Goal: Feedback & Contribution: Leave review/rating

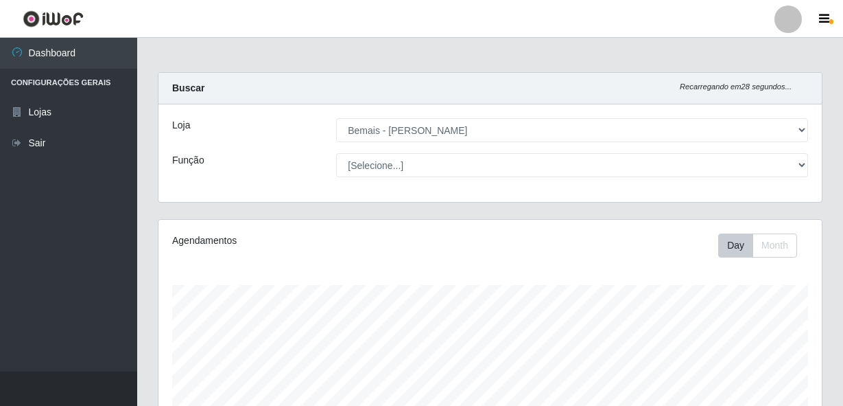
select select "230"
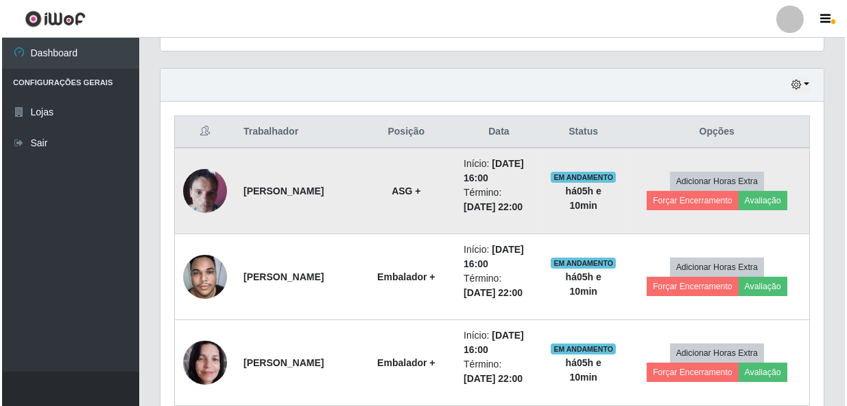
scroll to position [408, 0]
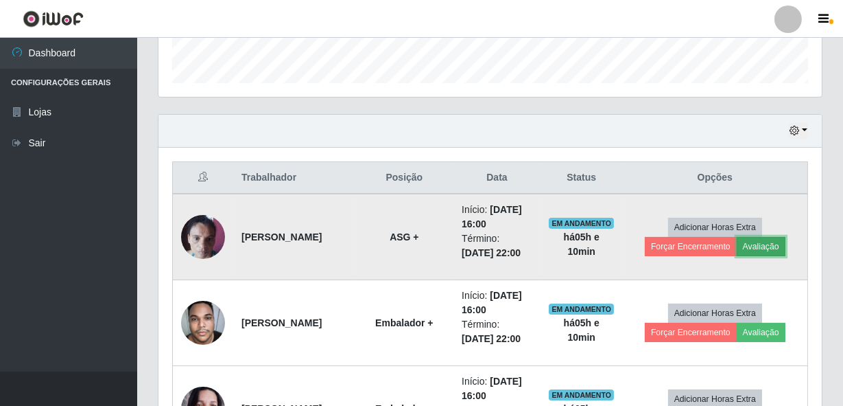
click at [779, 248] on button "Avaliação" at bounding box center [761, 246] width 49 height 19
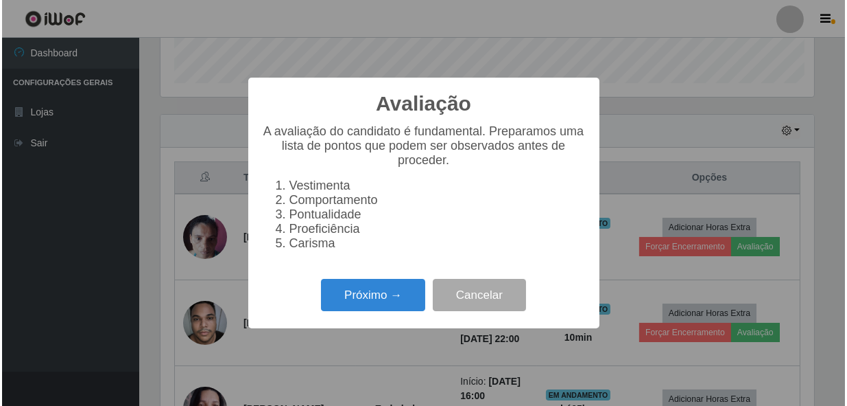
scroll to position [285, 657]
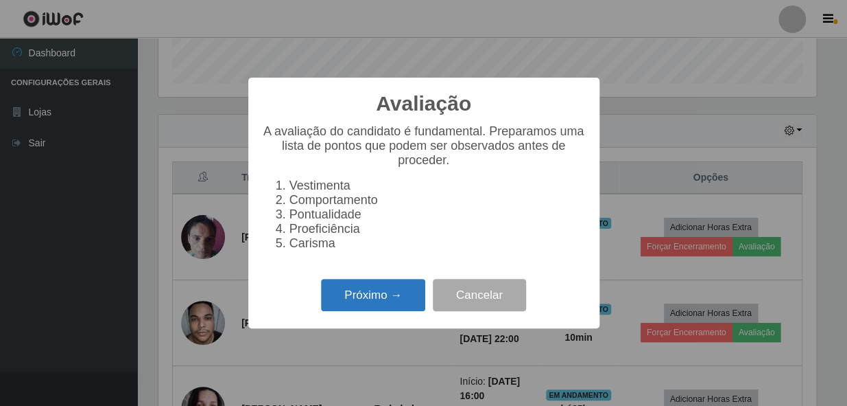
click at [407, 296] on button "Próximo →" at bounding box center [373, 295] width 104 height 32
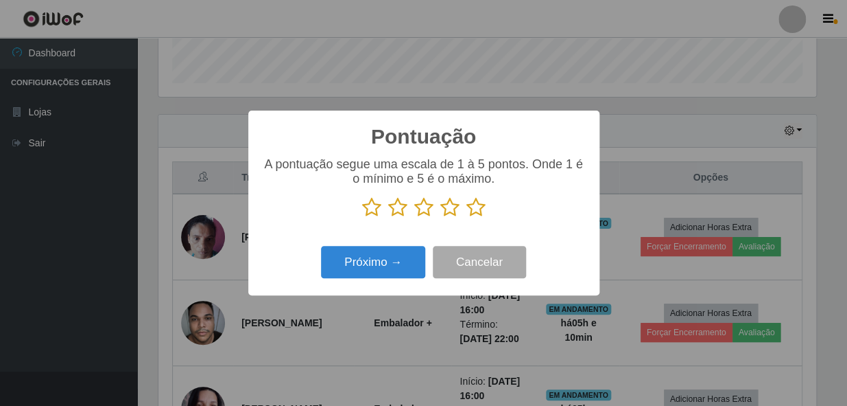
scroll to position [685865, 685491]
drag, startPoint x: 480, startPoint y: 202, endPoint x: 468, endPoint y: 226, distance: 27.0
click at [480, 204] on icon at bounding box center [476, 207] width 19 height 21
click at [467, 218] on input "radio" at bounding box center [467, 218] width 0 height 0
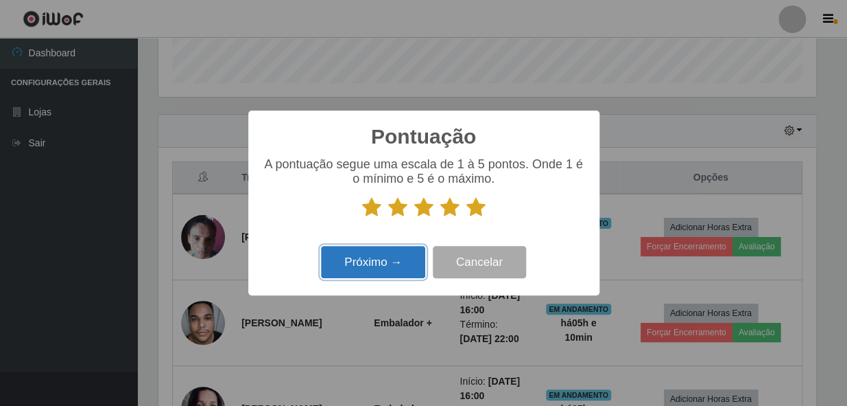
click at [368, 261] on button "Próximo →" at bounding box center [373, 262] width 104 height 32
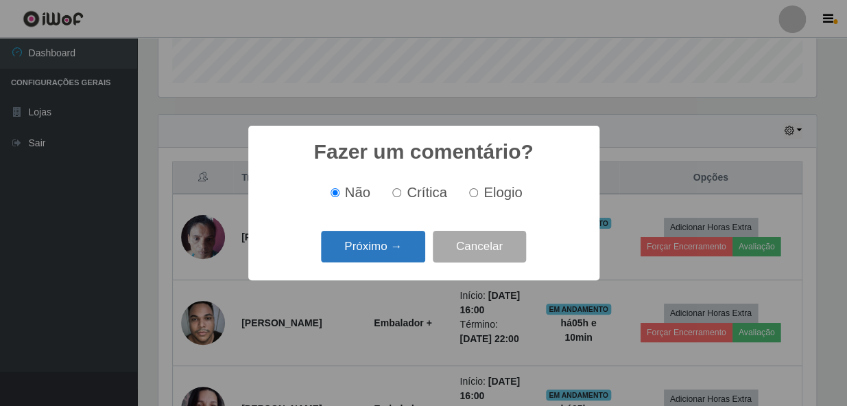
click at [371, 240] on button "Próximo →" at bounding box center [373, 247] width 104 height 32
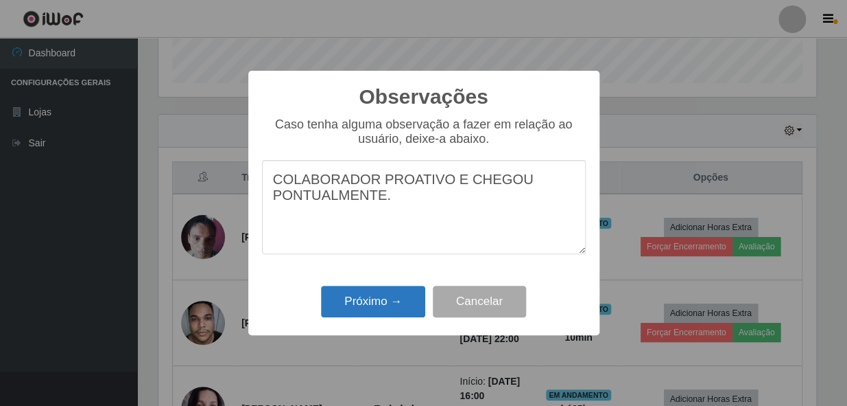
type textarea "COLABORADOR PROATIVO E CHEGOU PONTUALMENTE."
click at [375, 309] on button "Próximo →" at bounding box center [373, 301] width 104 height 32
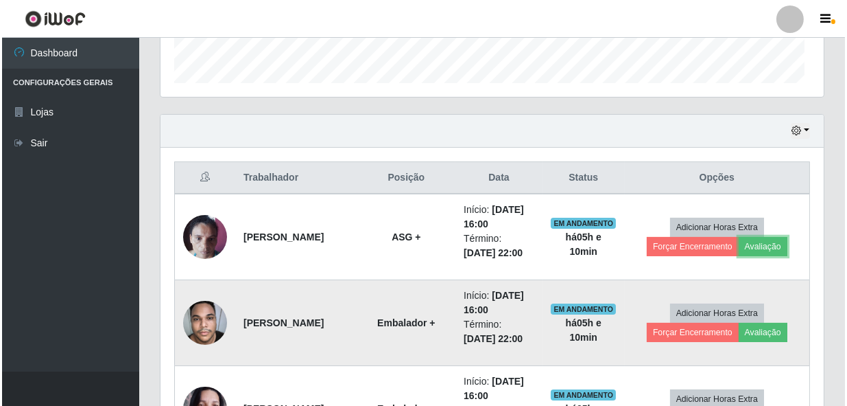
scroll to position [285, 664]
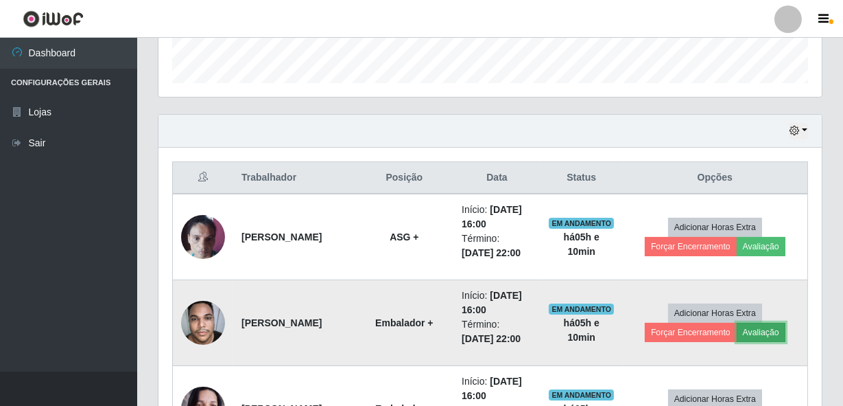
click at [773, 327] on button "Avaliação" at bounding box center [761, 331] width 49 height 19
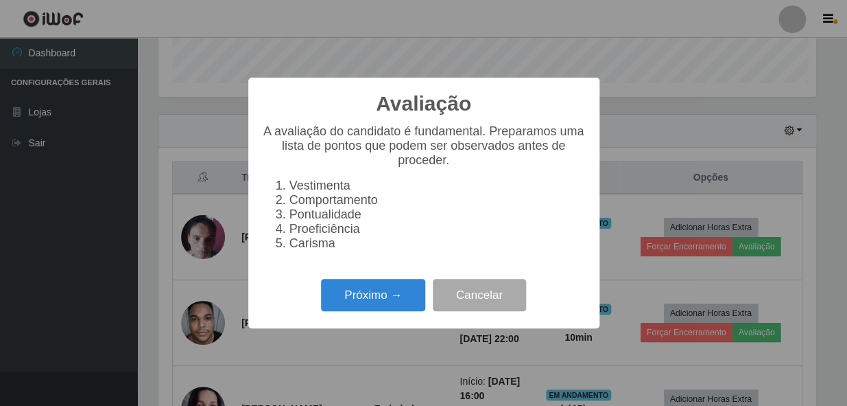
scroll to position [285, 657]
click at [347, 298] on button "Próximo →" at bounding box center [373, 295] width 104 height 32
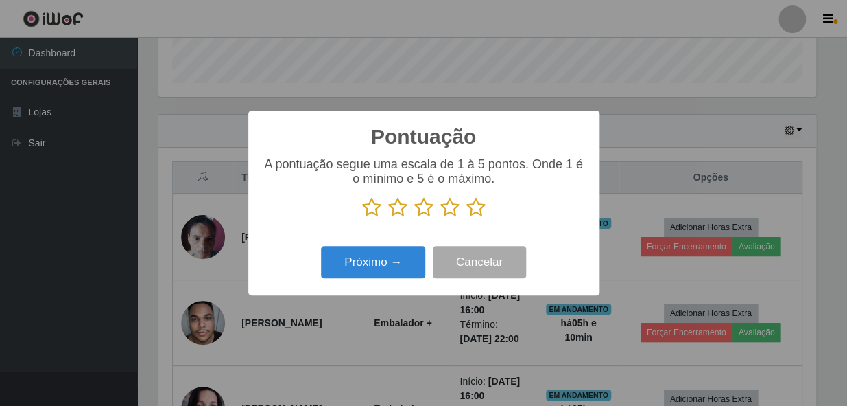
scroll to position [685865, 685491]
click at [470, 202] on icon at bounding box center [476, 207] width 19 height 21
click at [467, 218] on input "radio" at bounding box center [467, 218] width 0 height 0
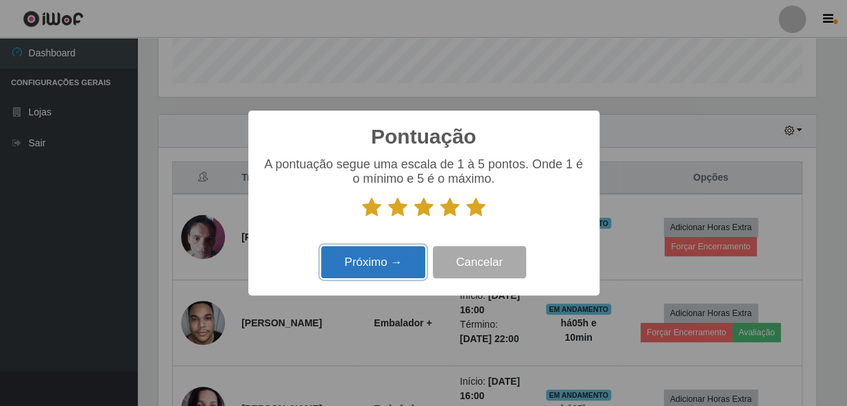
click at [392, 269] on button "Próximo →" at bounding box center [373, 262] width 104 height 32
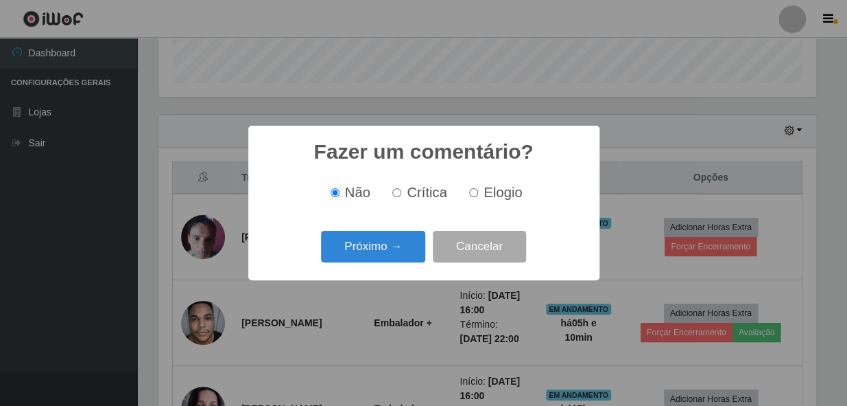
click at [387, 260] on button "Próximo →" at bounding box center [373, 247] width 104 height 32
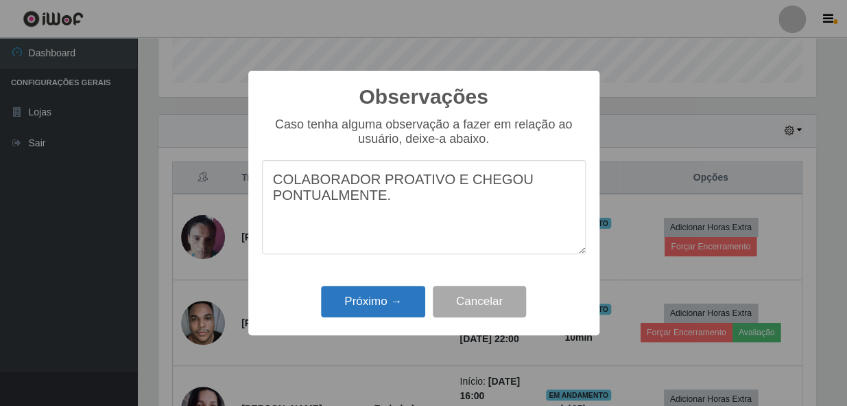
type textarea "COLABORADOR PROATIVO E CHEGOU PONTUALMENTE."
click at [386, 310] on button "Próximo →" at bounding box center [373, 301] width 104 height 32
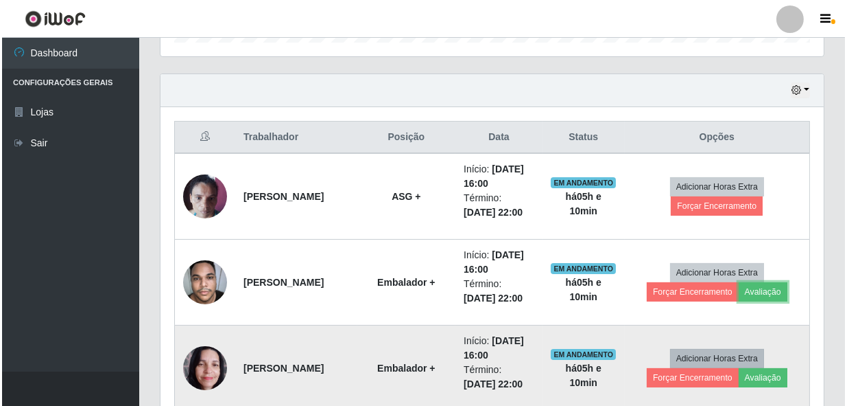
scroll to position [470, 0]
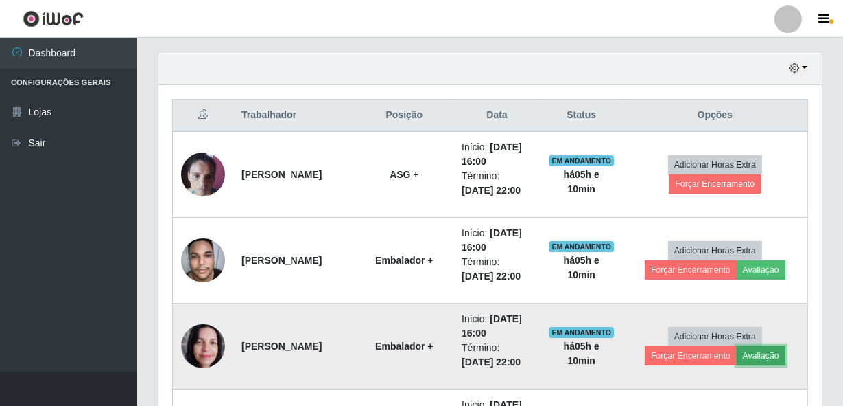
click at [771, 357] on button "Avaliação" at bounding box center [761, 355] width 49 height 19
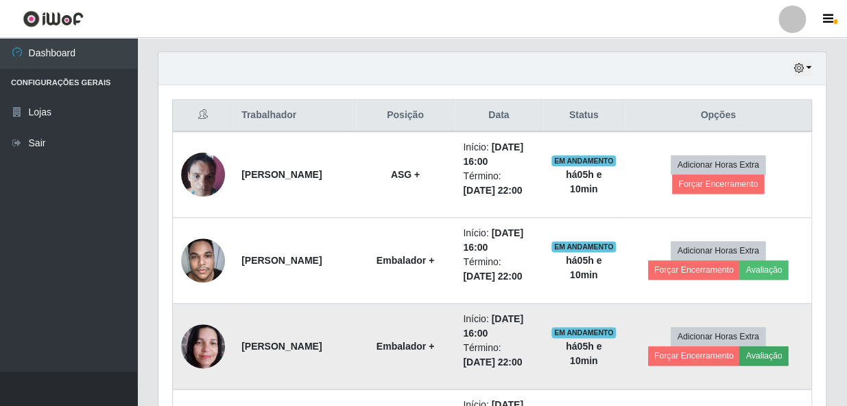
scroll to position [285, 657]
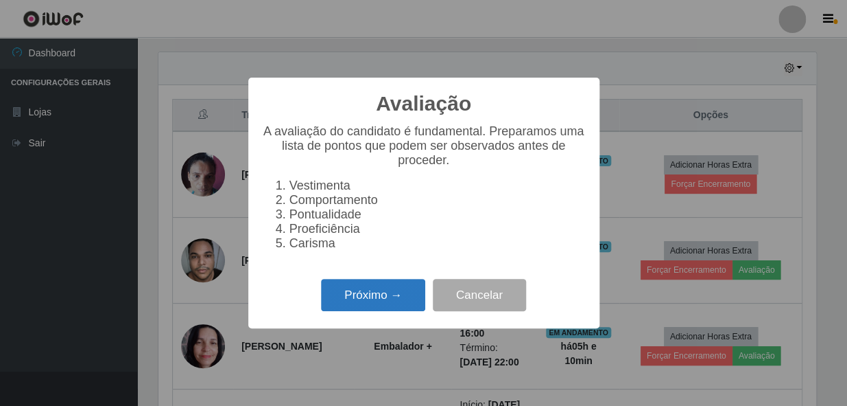
click at [382, 311] on button "Próximo →" at bounding box center [373, 295] width 104 height 32
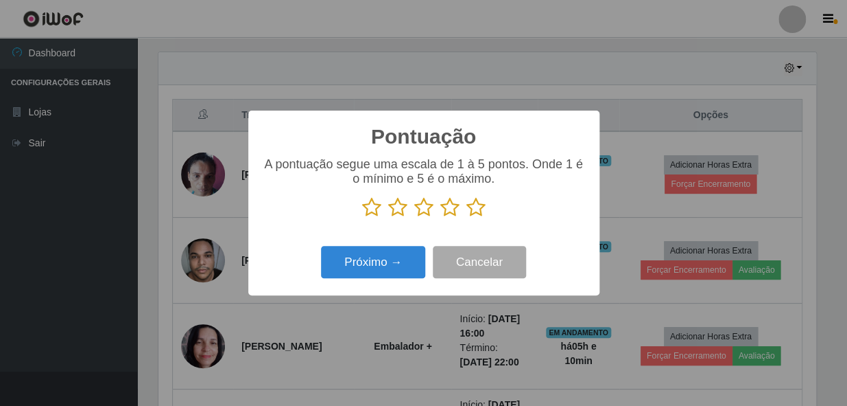
scroll to position [685865, 685491]
click at [476, 210] on icon at bounding box center [476, 207] width 19 height 21
click at [467, 218] on input "radio" at bounding box center [467, 218] width 0 height 0
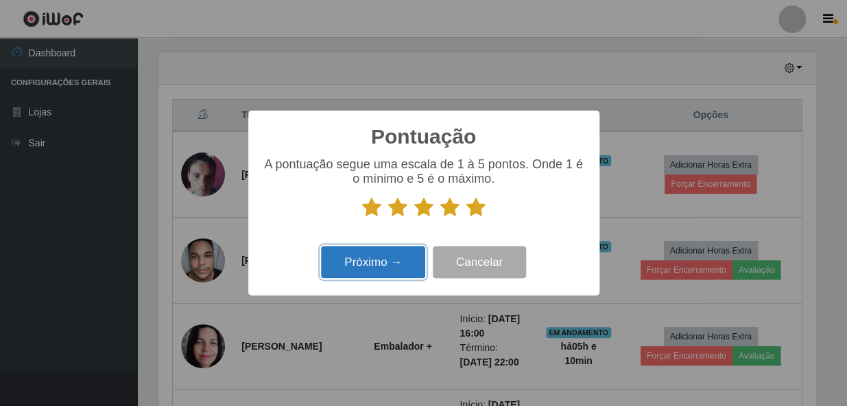
click at [359, 268] on button "Próximo →" at bounding box center [373, 262] width 104 height 32
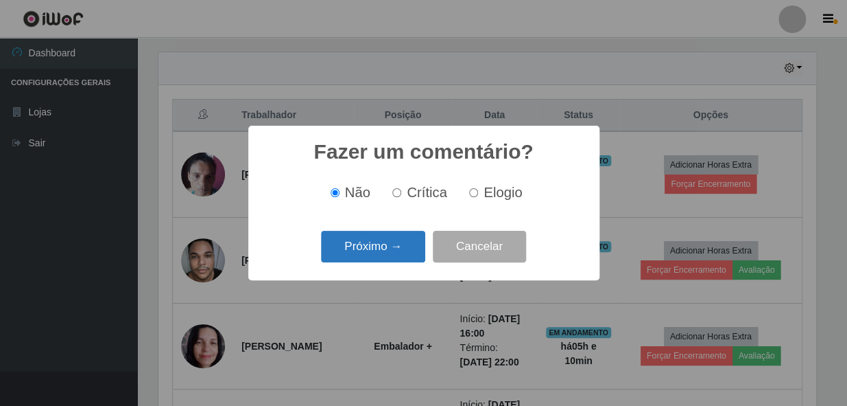
click at [353, 247] on button "Próximo →" at bounding box center [373, 247] width 104 height 32
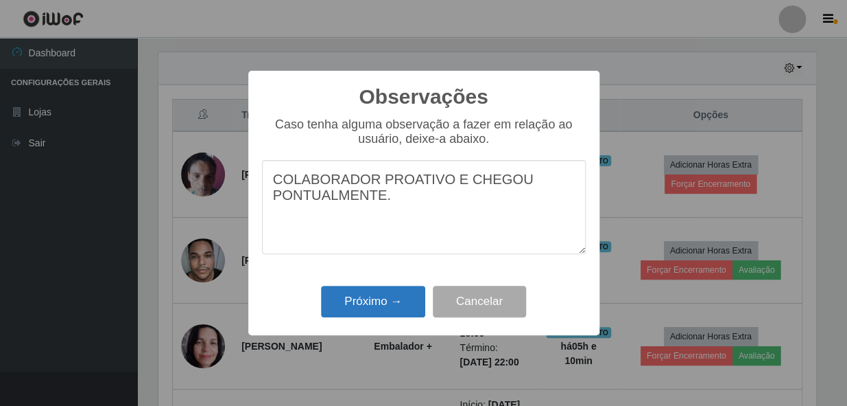
type textarea "COLABORADOR PROATIVO E CHEGOU PONTUALMENTE."
click at [365, 309] on button "Próximo →" at bounding box center [373, 301] width 104 height 32
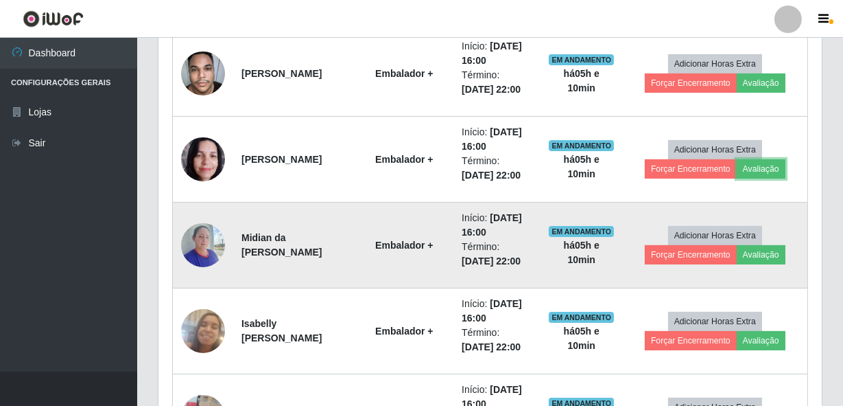
scroll to position [657, 0]
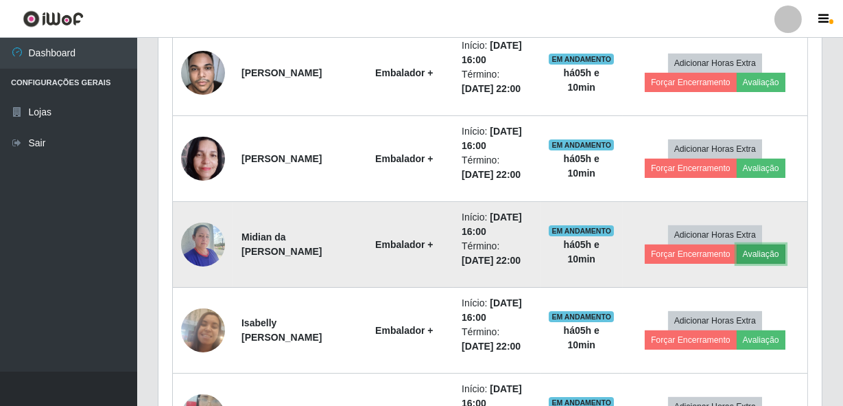
click at [753, 253] on button "Avaliação" at bounding box center [761, 253] width 49 height 19
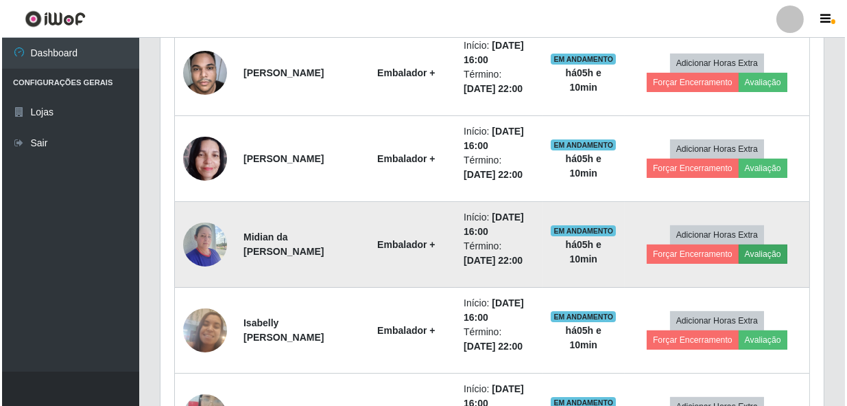
scroll to position [285, 657]
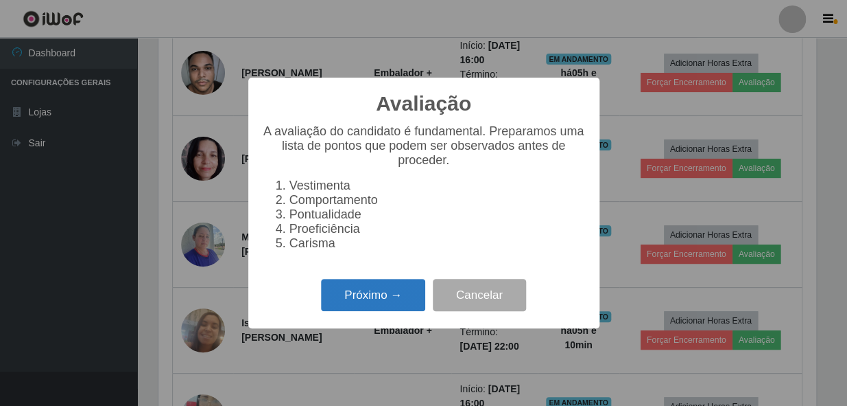
click at [391, 288] on button "Próximo →" at bounding box center [373, 295] width 104 height 32
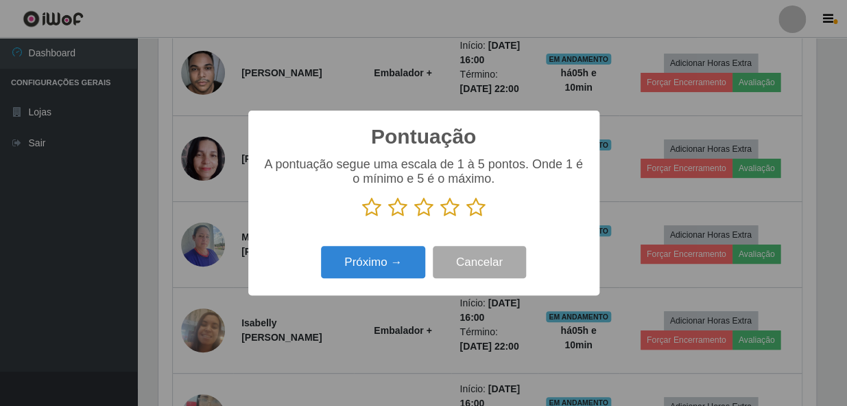
scroll to position [685865, 685491]
click at [476, 200] on icon at bounding box center [476, 207] width 19 height 21
click at [467, 218] on input "radio" at bounding box center [467, 218] width 0 height 0
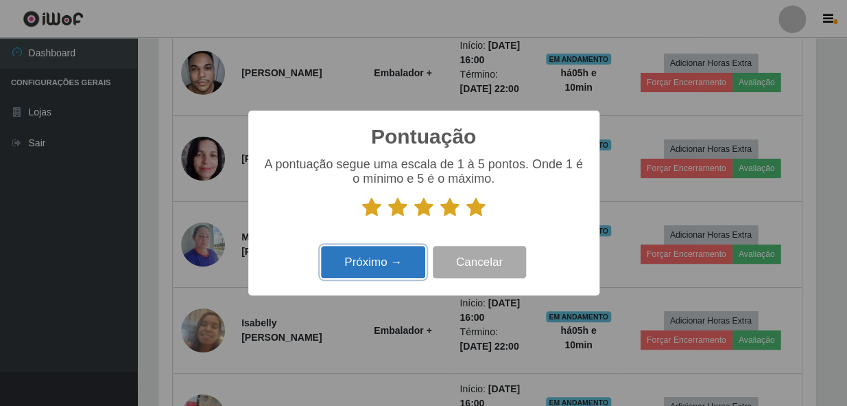
click at [367, 248] on button "Próximo →" at bounding box center [373, 262] width 104 height 32
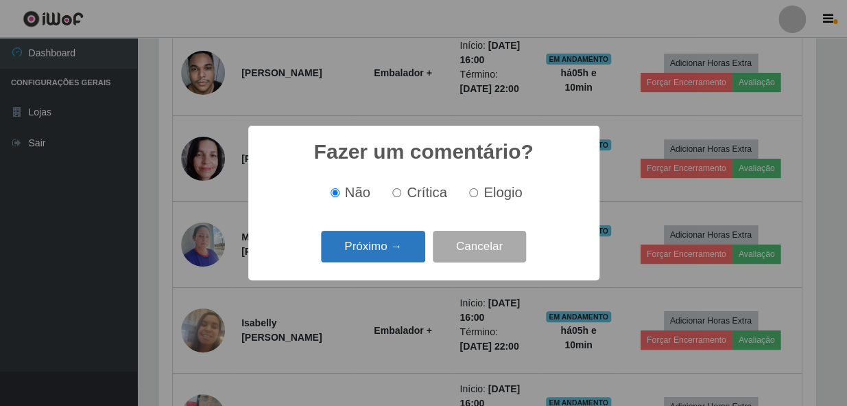
click at [367, 247] on button "Próximo →" at bounding box center [373, 247] width 104 height 32
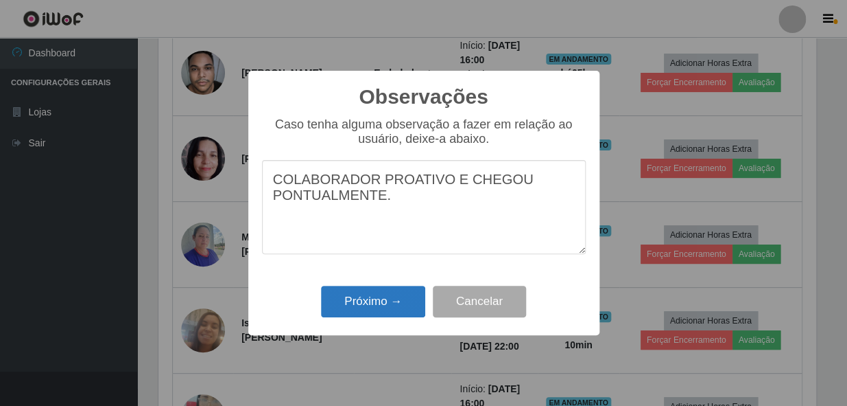
type textarea "COLABORADOR PROATIVO E CHEGOU PONTUALMENTE."
click at [368, 309] on button "Próximo →" at bounding box center [373, 301] width 104 height 32
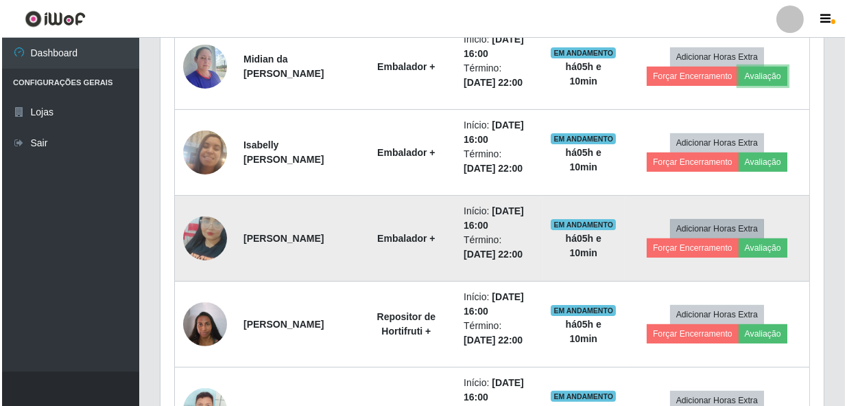
scroll to position [844, 0]
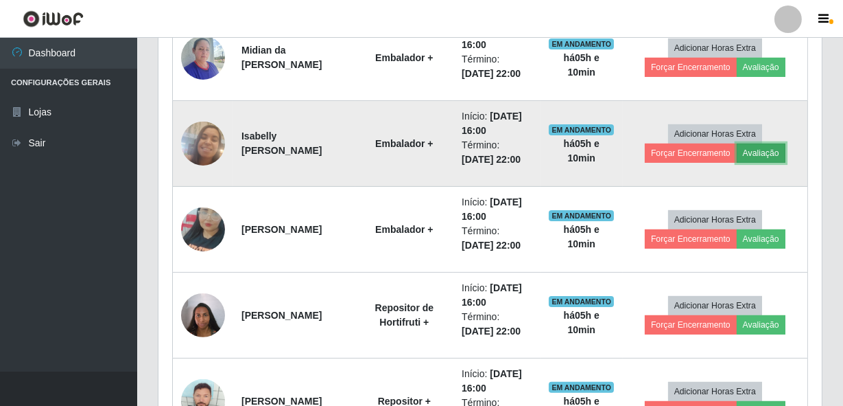
click at [764, 150] on button "Avaliação" at bounding box center [761, 152] width 49 height 19
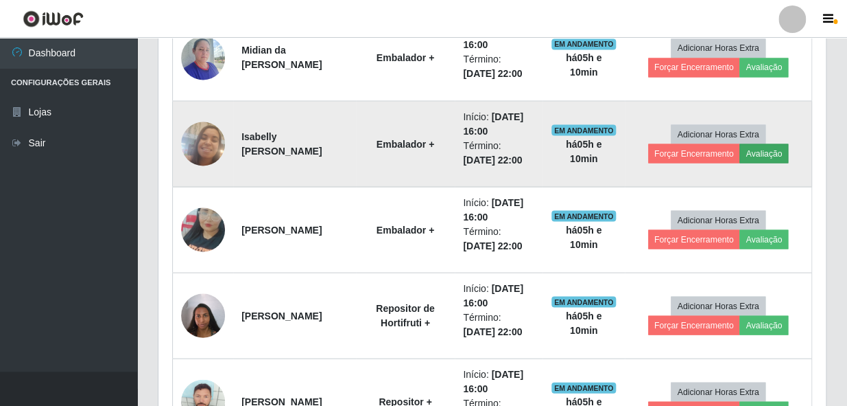
scroll to position [0, 0]
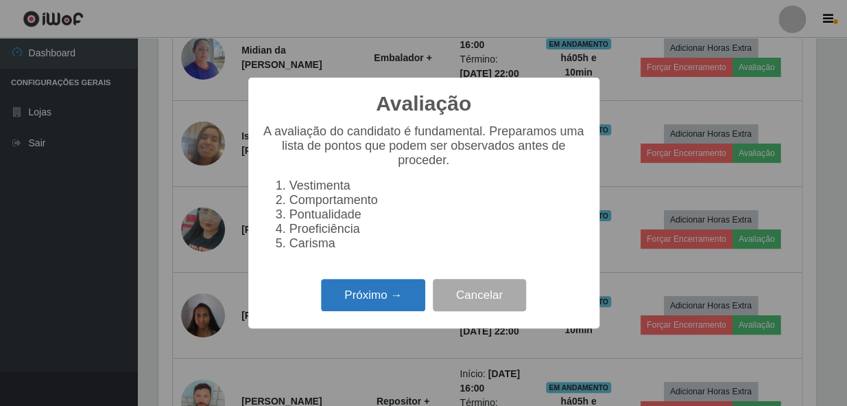
click at [377, 303] on button "Próximo →" at bounding box center [373, 295] width 104 height 32
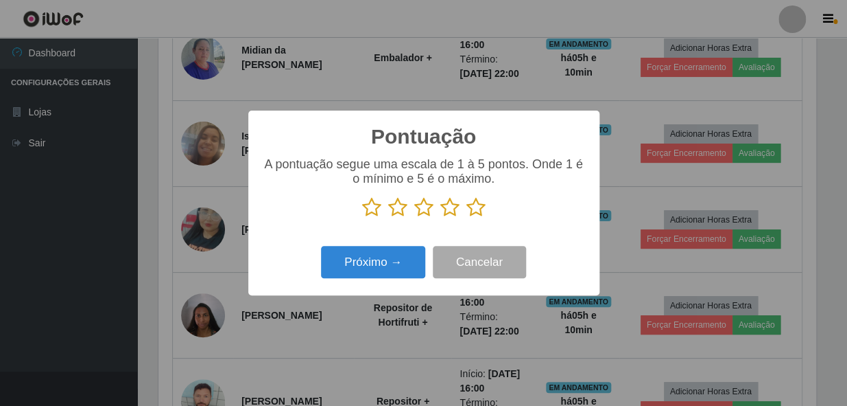
click at [473, 203] on icon at bounding box center [476, 207] width 19 height 21
click at [467, 218] on input "radio" at bounding box center [467, 218] width 0 height 0
click at [327, 291] on div "Pontuação × A pontuação segue uma escala de 1 à 5 pontos. Onde 1 é o mínimo e 5…" at bounding box center [423, 202] width 351 height 185
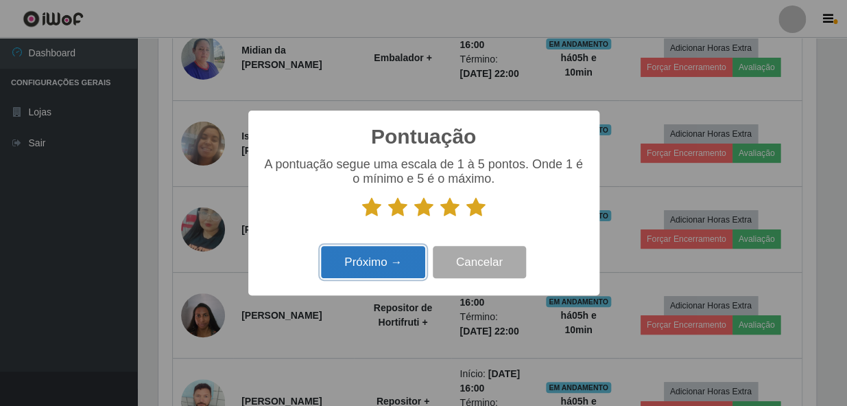
click at [341, 267] on button "Próximo →" at bounding box center [373, 262] width 104 height 32
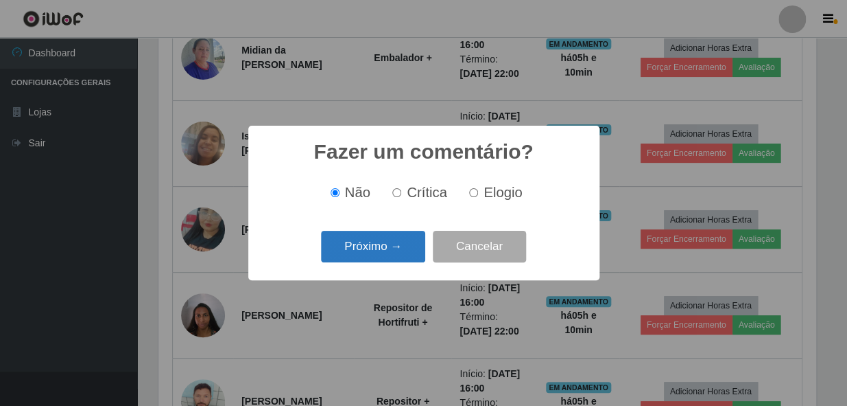
click at [347, 242] on button "Próximo →" at bounding box center [373, 247] width 104 height 32
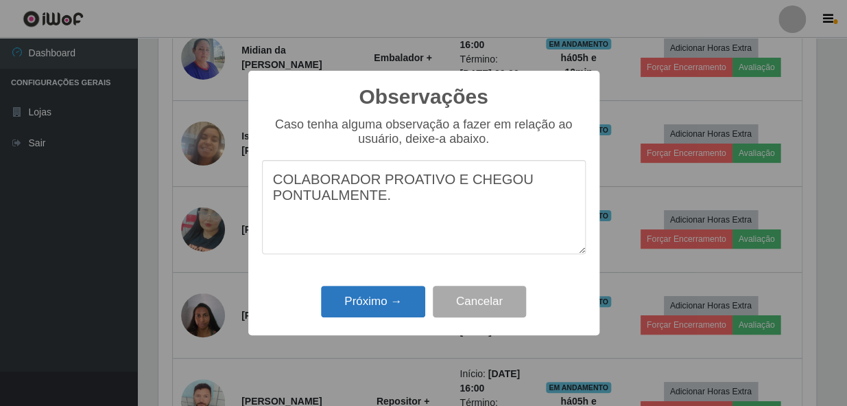
type textarea "COLABORADOR PROATIVO E CHEGOU PONTUALMENTE."
click at [366, 293] on button "Próximo →" at bounding box center [373, 301] width 104 height 32
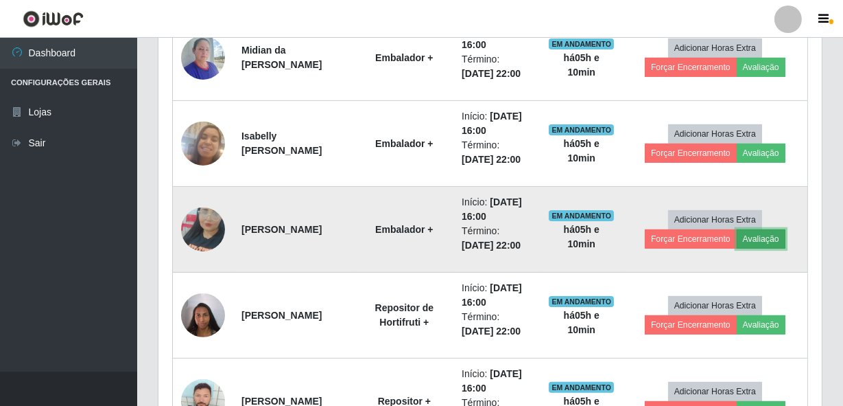
click at [758, 237] on button "Avaliação" at bounding box center [761, 238] width 49 height 19
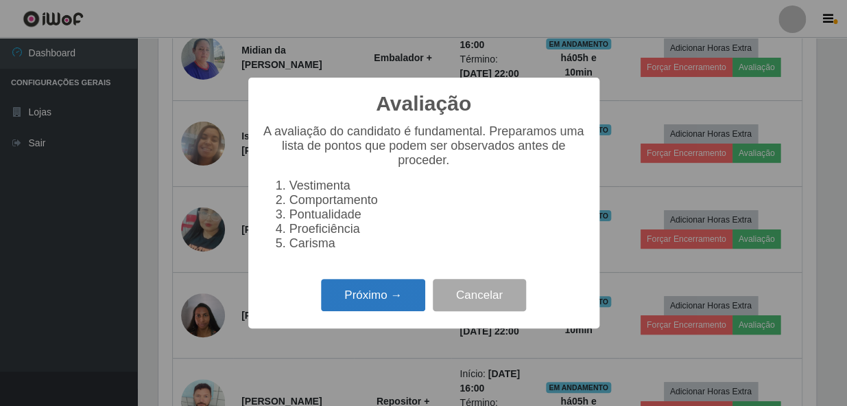
click at [386, 311] on button "Próximo →" at bounding box center [373, 295] width 104 height 32
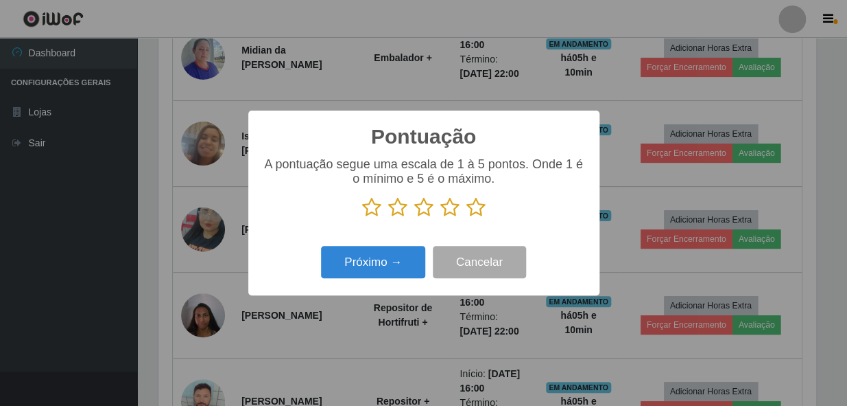
click at [478, 209] on icon at bounding box center [476, 207] width 19 height 21
click at [467, 218] on input "radio" at bounding box center [467, 218] width 0 height 0
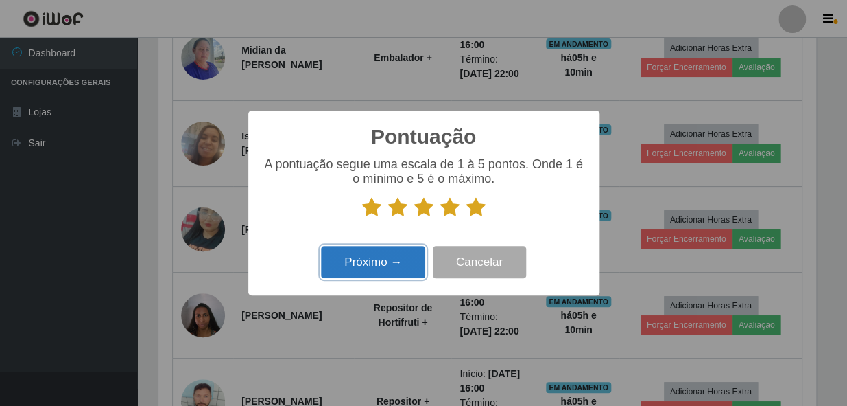
click at [381, 277] on button "Próximo →" at bounding box center [373, 262] width 104 height 32
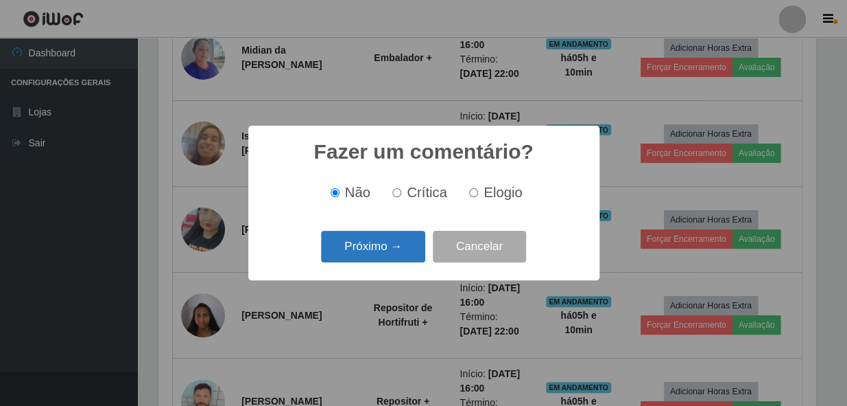
click at [377, 252] on button "Próximo →" at bounding box center [373, 247] width 104 height 32
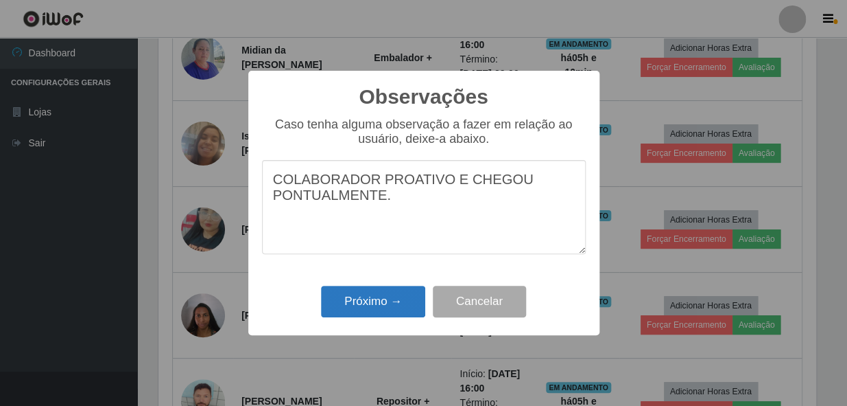
type textarea "COLABORADOR PROATIVO E CHEGOU PONTUALMENTE."
click at [367, 311] on button "Próximo →" at bounding box center [373, 301] width 104 height 32
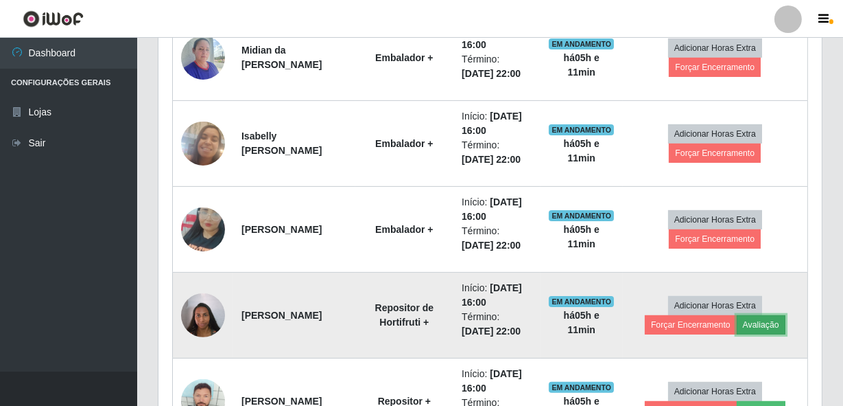
click at [770, 316] on button "Avaliação" at bounding box center [761, 324] width 49 height 19
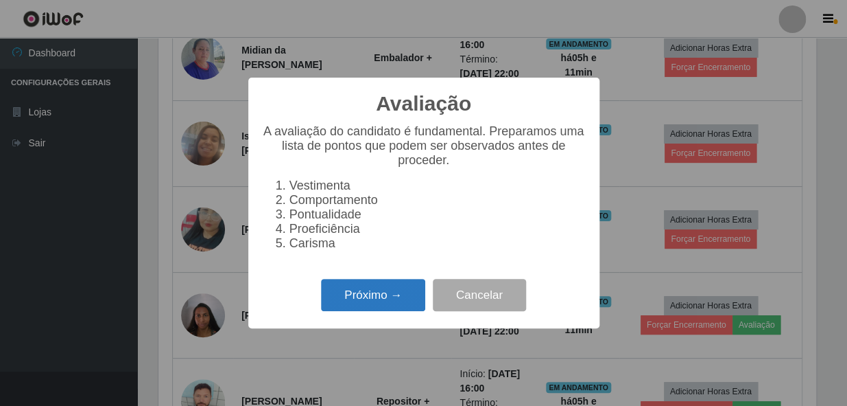
click at [390, 298] on button "Próximo →" at bounding box center [373, 295] width 104 height 32
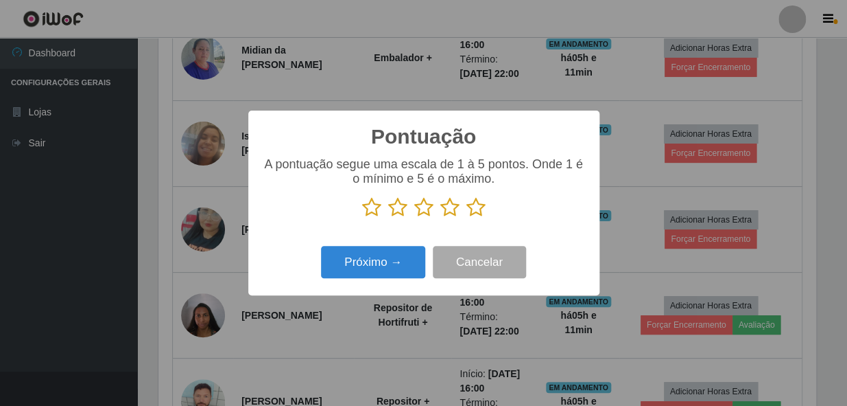
click at [476, 204] on icon at bounding box center [476, 207] width 19 height 21
click at [467, 218] on input "radio" at bounding box center [467, 218] width 0 height 0
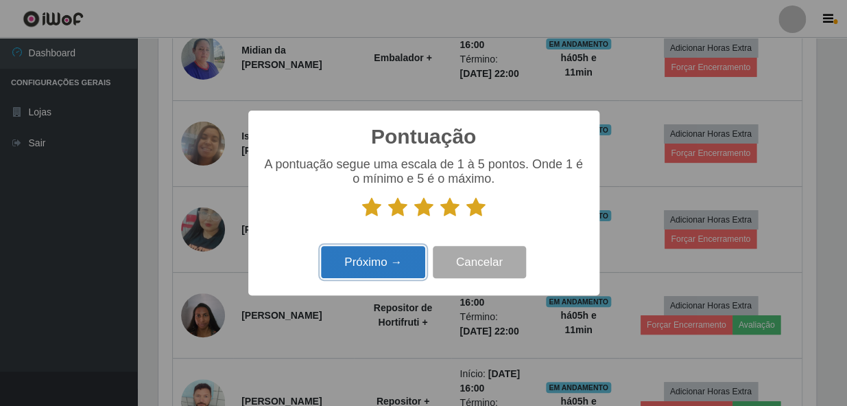
click at [384, 276] on button "Próximo →" at bounding box center [373, 262] width 104 height 32
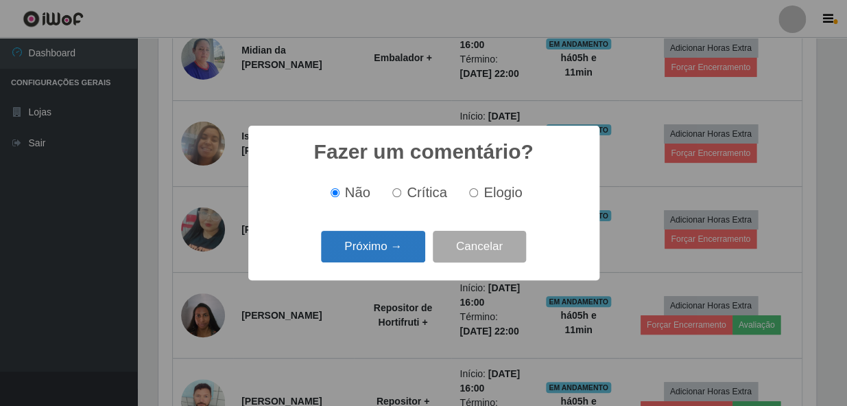
click at [384, 248] on button "Próximo →" at bounding box center [373, 247] width 104 height 32
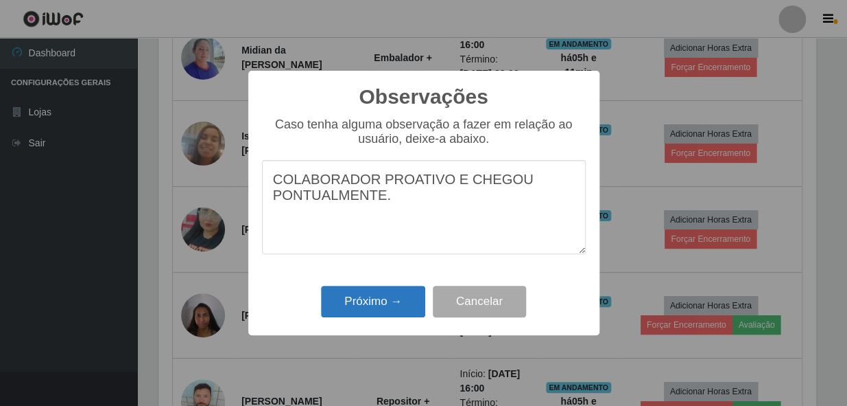
type textarea "COLABORADOR PROATIVO E CHEGOU PONTUALMENTE."
click at [385, 298] on button "Próximo →" at bounding box center [373, 301] width 104 height 32
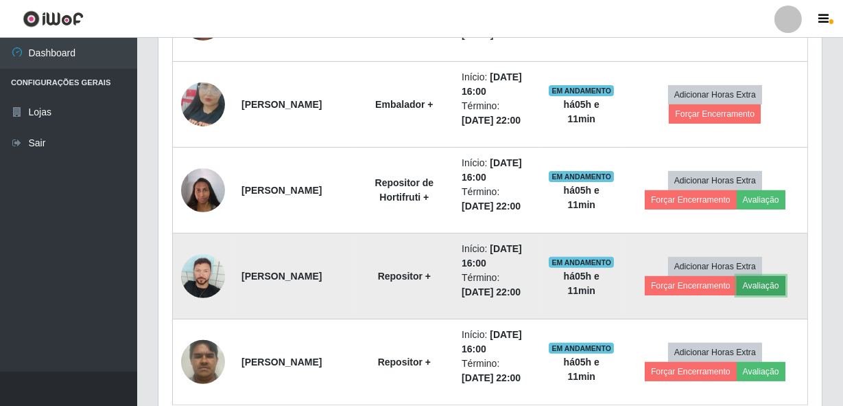
click at [766, 285] on button "Avaliação" at bounding box center [761, 285] width 49 height 19
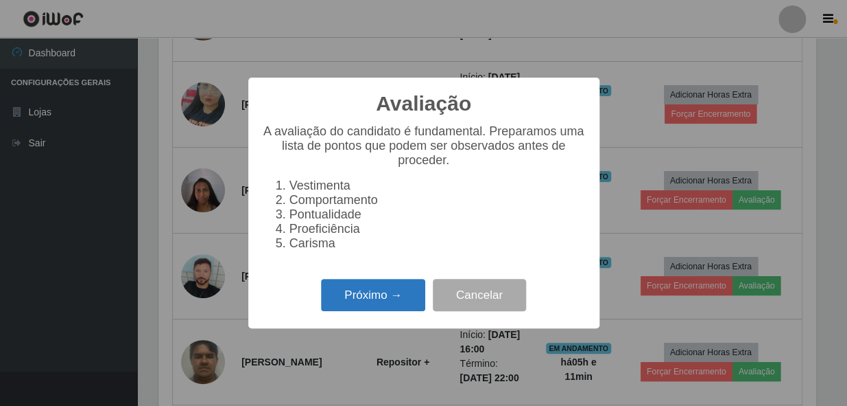
click at [417, 303] on button "Próximo →" at bounding box center [373, 295] width 104 height 32
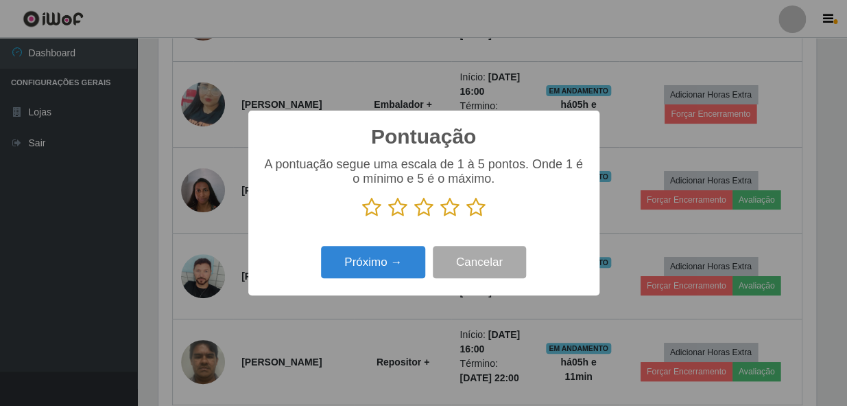
click at [474, 209] on icon at bounding box center [476, 207] width 19 height 21
click at [467, 218] on input "radio" at bounding box center [467, 218] width 0 height 0
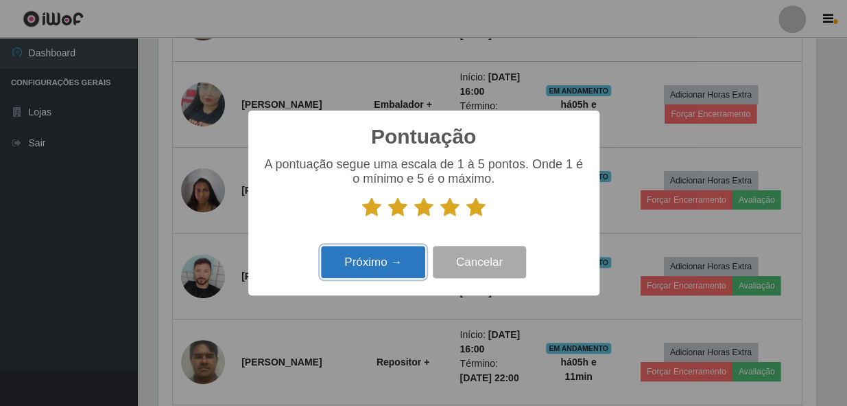
click at [395, 264] on button "Próximo →" at bounding box center [373, 262] width 104 height 32
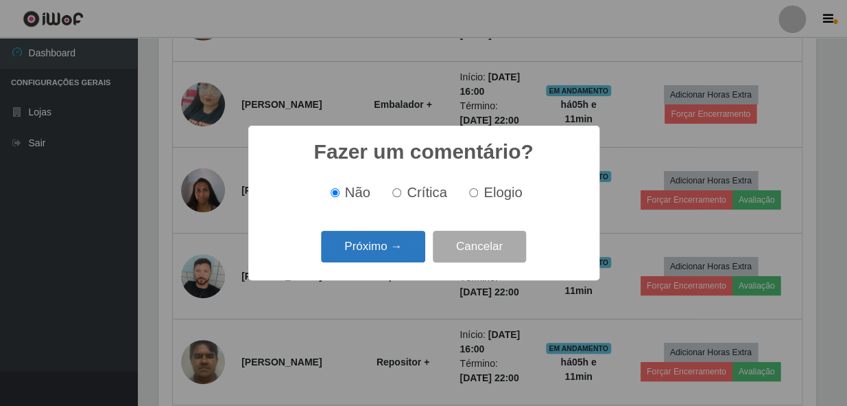
click at [375, 235] on button "Próximo →" at bounding box center [373, 247] width 104 height 32
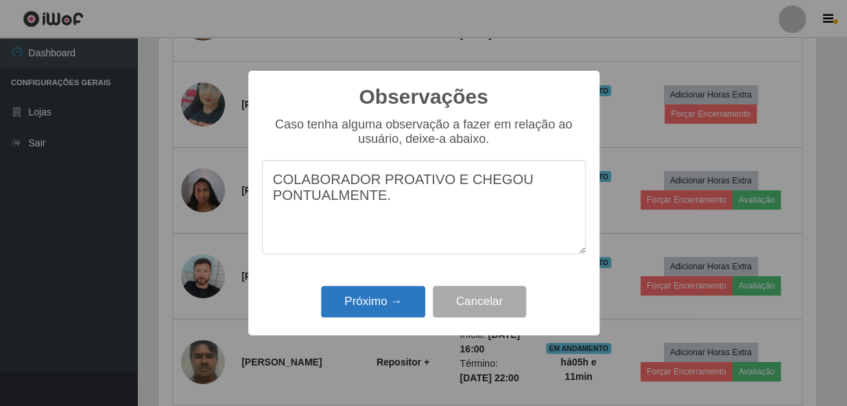
type textarea "COLABORADOR PROATIVO E CHEGOU PONTUALMENTE."
click at [373, 296] on button "Próximo →" at bounding box center [373, 301] width 104 height 32
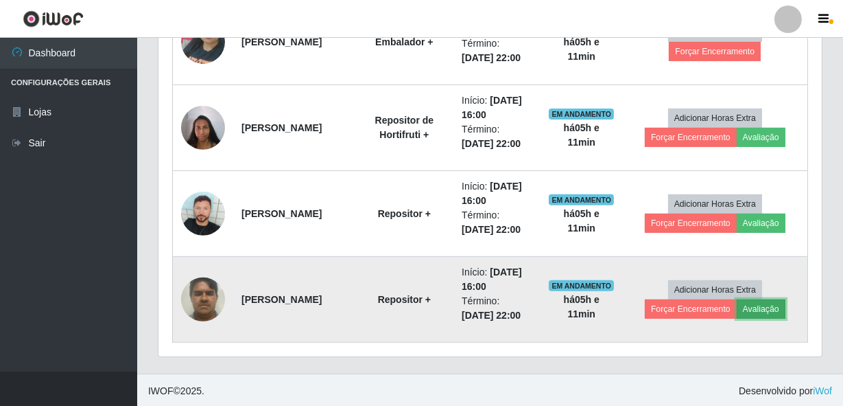
click at [760, 309] on button "Avaliação" at bounding box center [761, 308] width 49 height 19
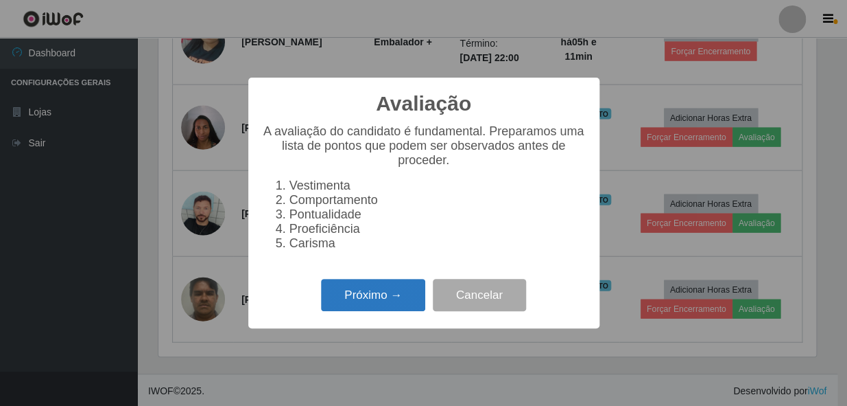
click at [348, 306] on button "Próximo →" at bounding box center [373, 295] width 104 height 32
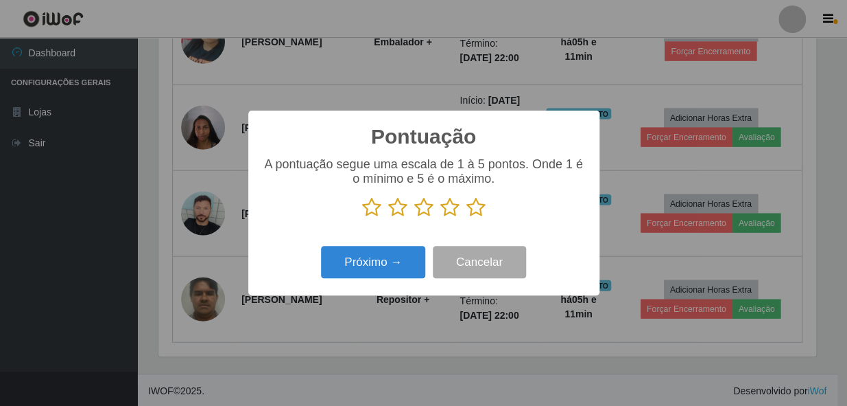
click at [477, 211] on icon at bounding box center [476, 207] width 19 height 21
click at [467, 218] on input "radio" at bounding box center [467, 218] width 0 height 0
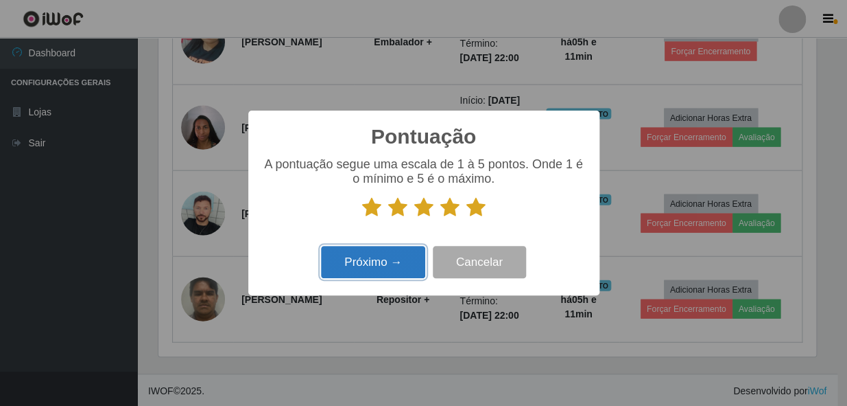
click at [398, 258] on button "Próximo →" at bounding box center [373, 262] width 104 height 32
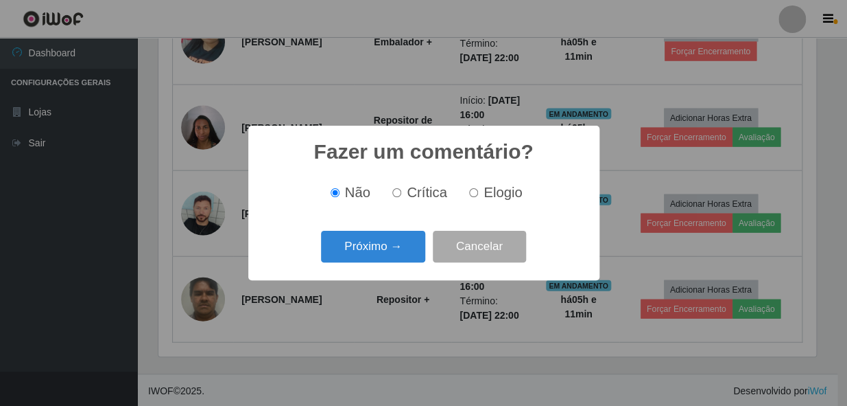
click at [392, 250] on button "Próximo →" at bounding box center [373, 247] width 104 height 32
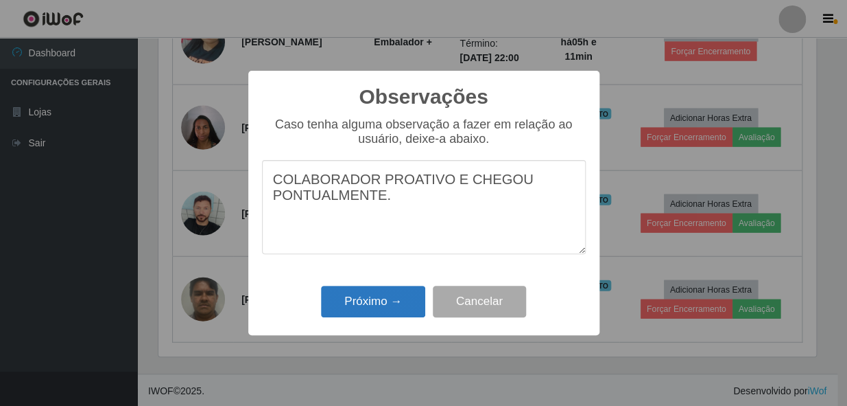
type textarea "COLABORADOR PROATIVO E CHEGOU PONTUALMENTE."
click at [405, 307] on button "Próximo →" at bounding box center [373, 301] width 104 height 32
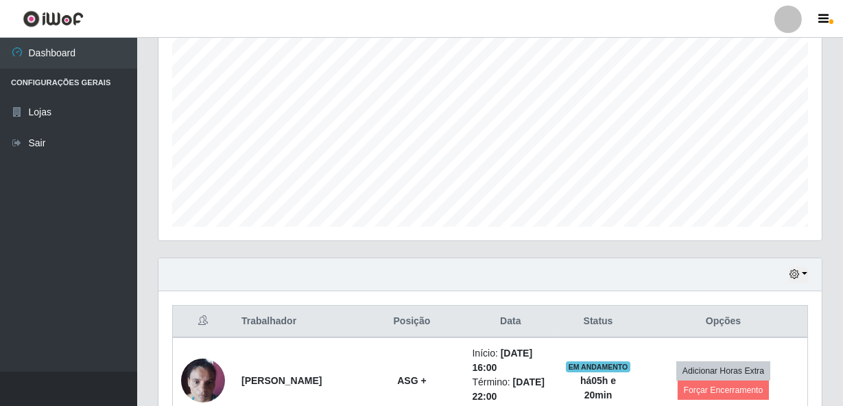
scroll to position [283, 0]
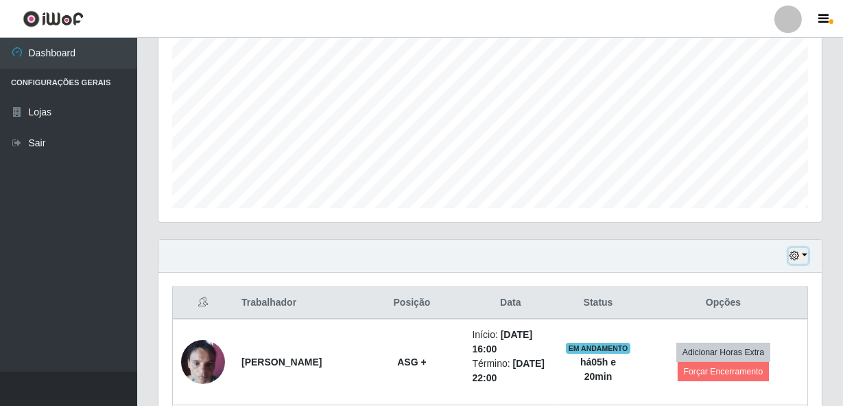
click at [797, 248] on button "button" at bounding box center [798, 256] width 19 height 16
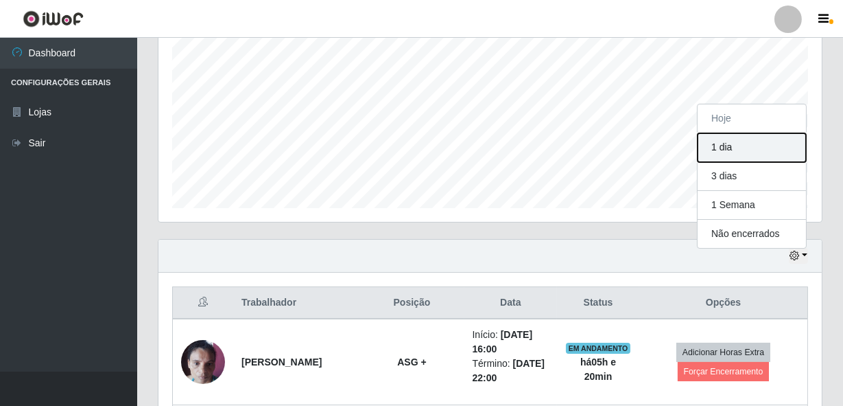
click at [758, 141] on button "1 dia" at bounding box center [752, 147] width 108 height 29
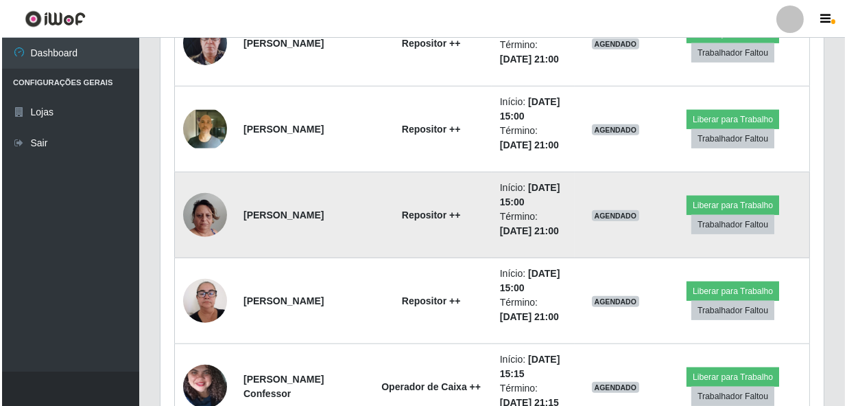
scroll to position [2466, 0]
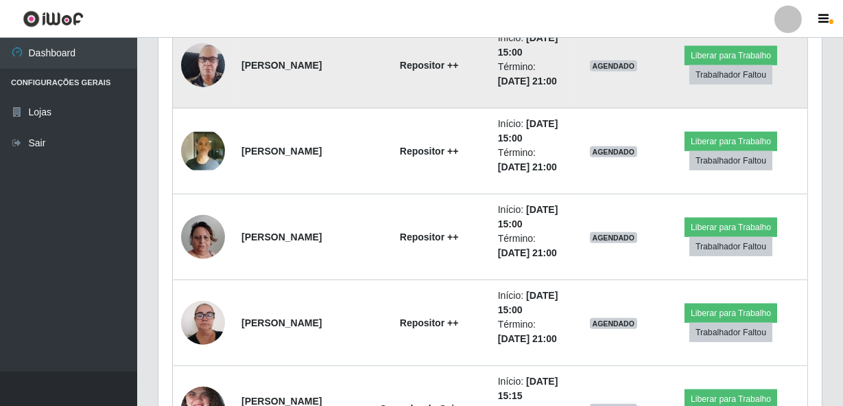
click at [209, 72] on img at bounding box center [203, 65] width 44 height 78
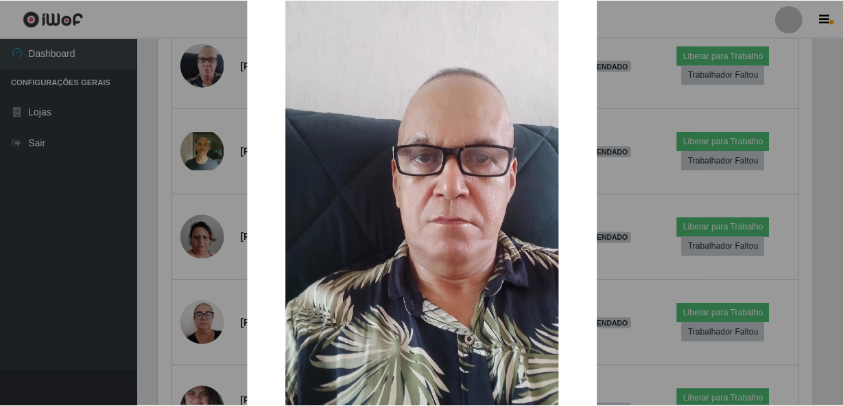
scroll to position [124, 0]
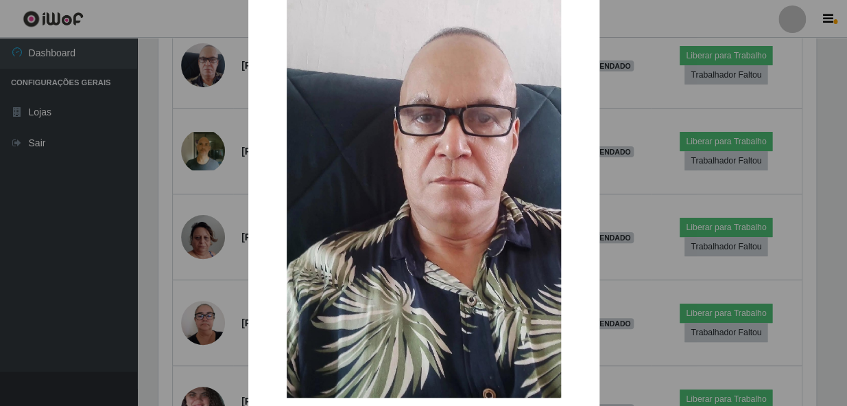
click at [198, 204] on div "× OK Cancel" at bounding box center [423, 203] width 847 height 406
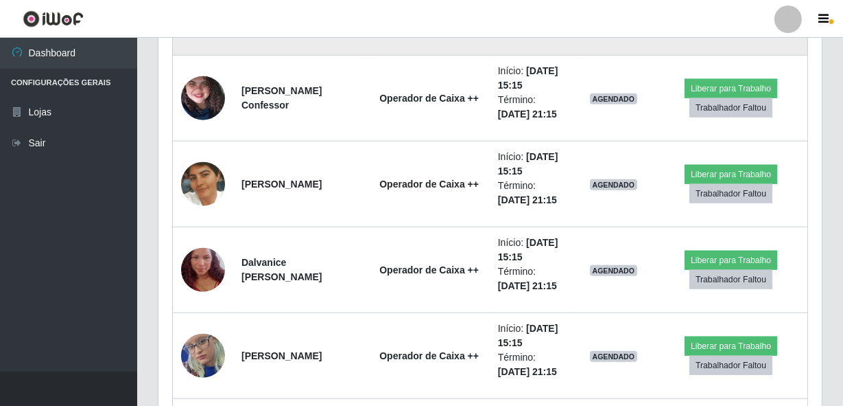
scroll to position [2571, 0]
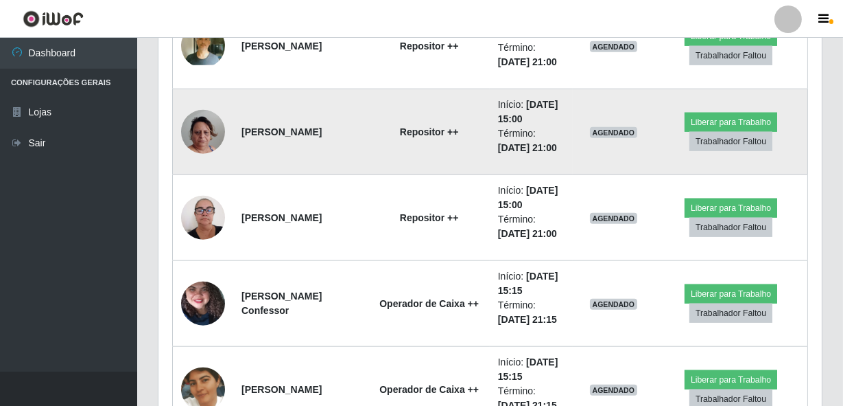
click at [202, 131] on img at bounding box center [203, 132] width 44 height 78
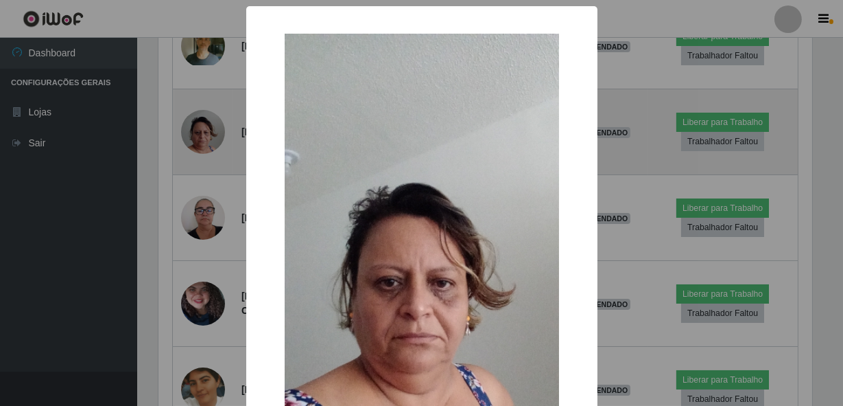
scroll to position [285, 657]
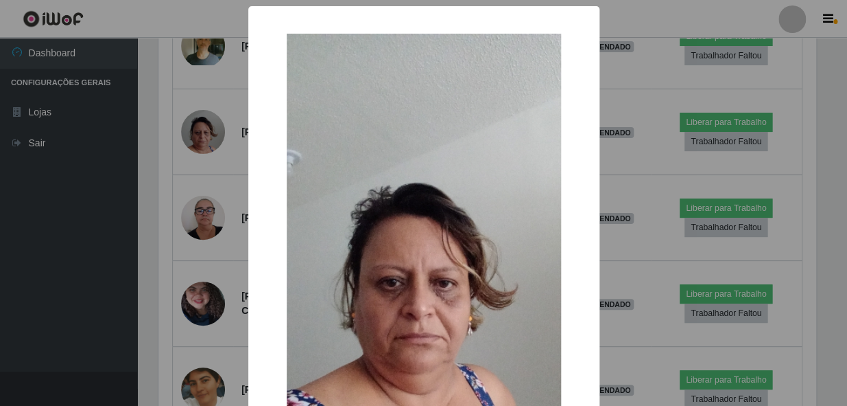
click at [197, 209] on div "× OK Cancel" at bounding box center [423, 203] width 847 height 406
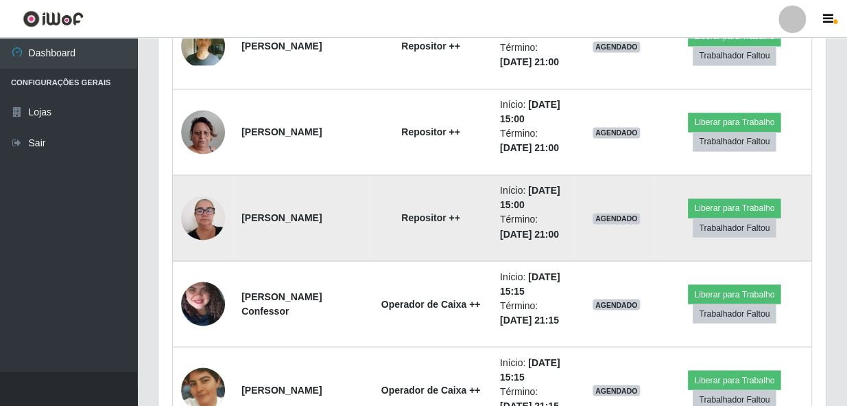
scroll to position [285, 664]
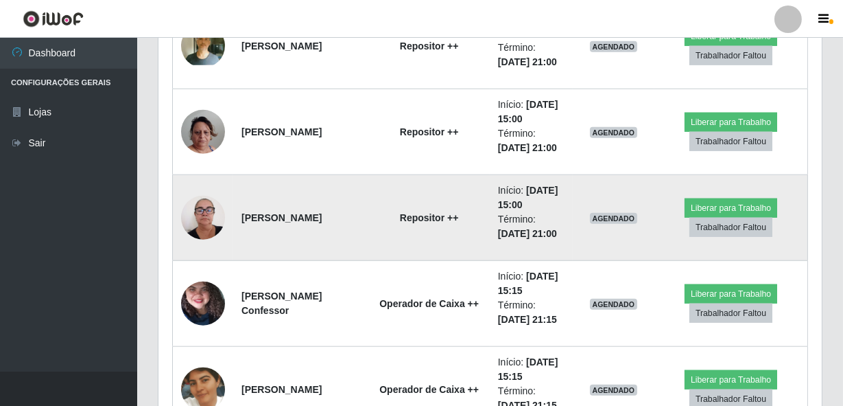
click at [224, 195] on td at bounding box center [203, 218] width 61 height 86
click at [213, 218] on img at bounding box center [203, 217] width 44 height 58
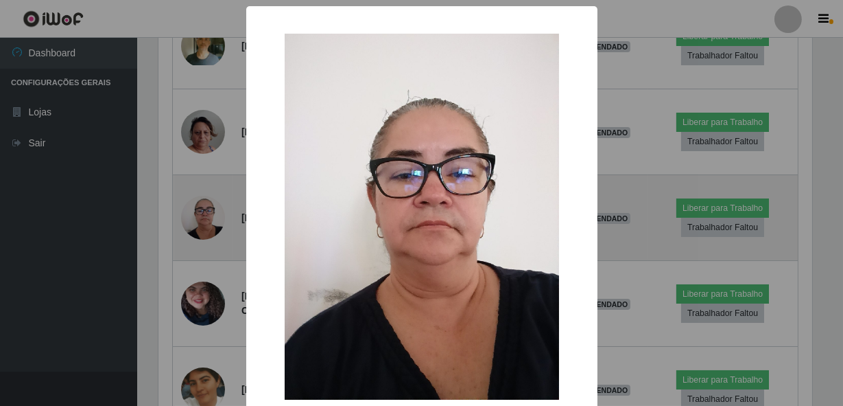
scroll to position [285, 657]
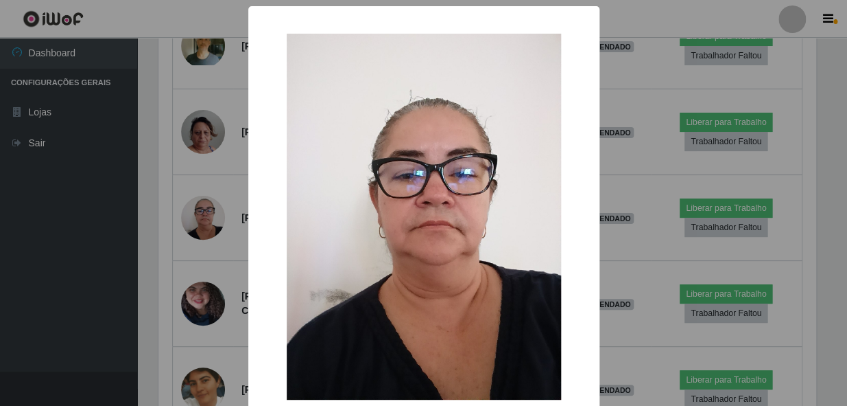
click at [139, 193] on div "× OK Cancel" at bounding box center [423, 203] width 847 height 406
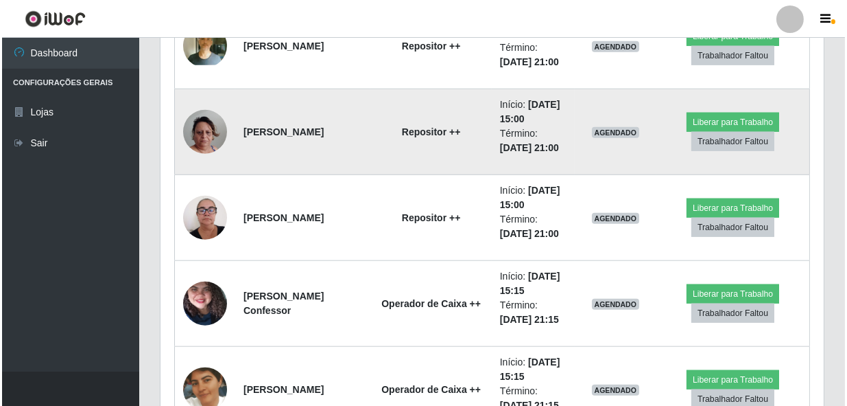
scroll to position [285, 664]
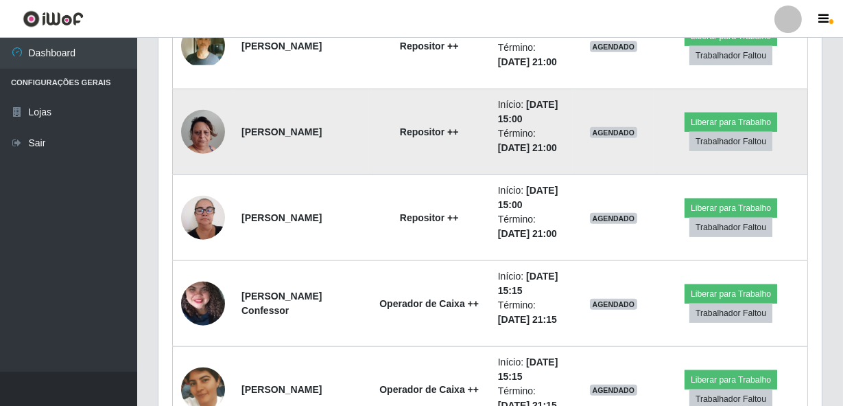
click at [201, 109] on img at bounding box center [203, 132] width 44 height 78
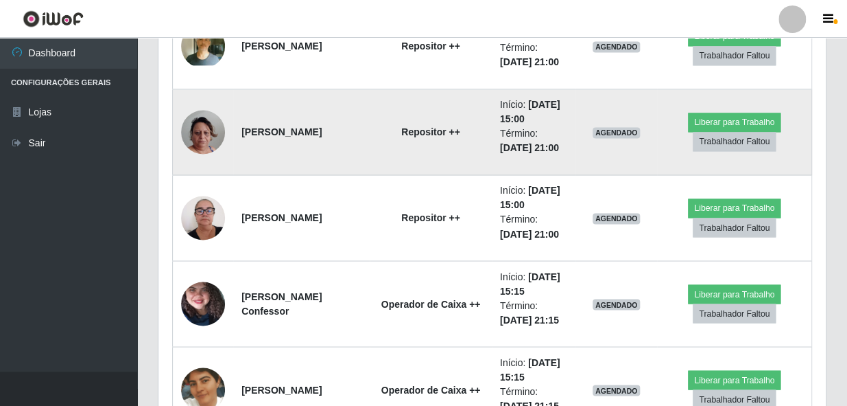
scroll to position [285, 657]
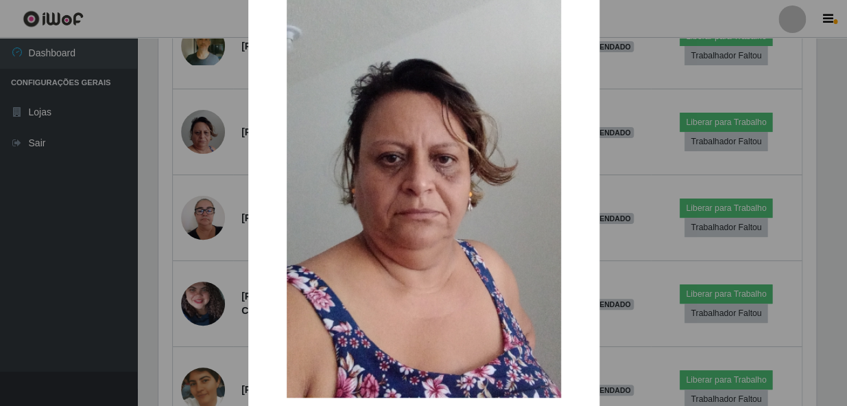
click at [132, 102] on div "× OK Cancel" at bounding box center [423, 203] width 847 height 406
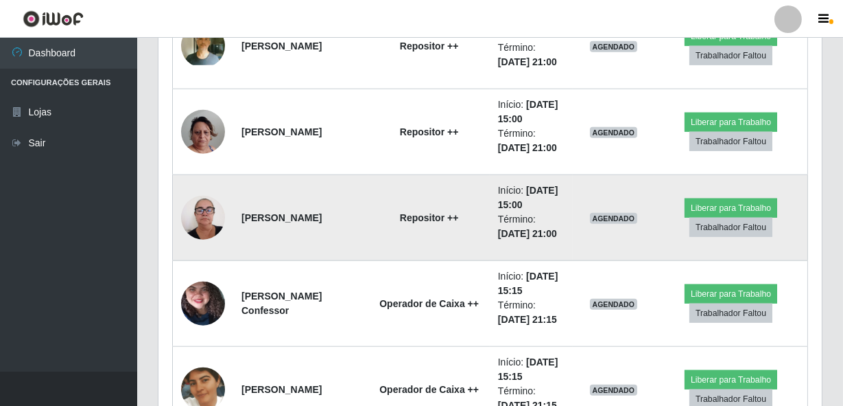
click at [199, 193] on img at bounding box center [203, 217] width 44 height 58
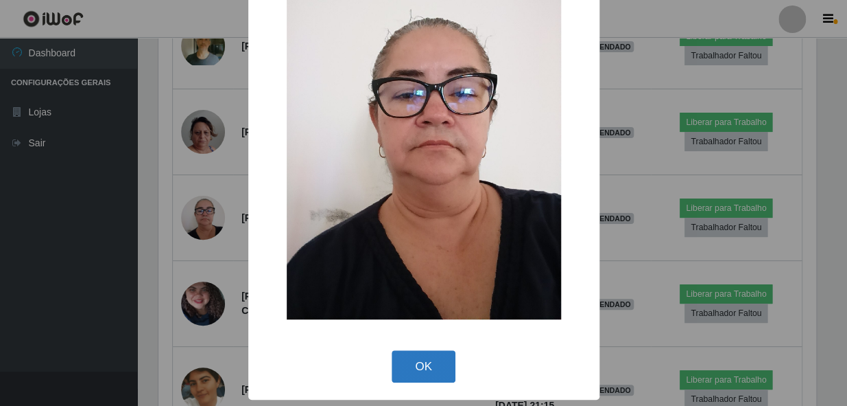
click at [404, 359] on button "OK" at bounding box center [424, 366] width 64 height 32
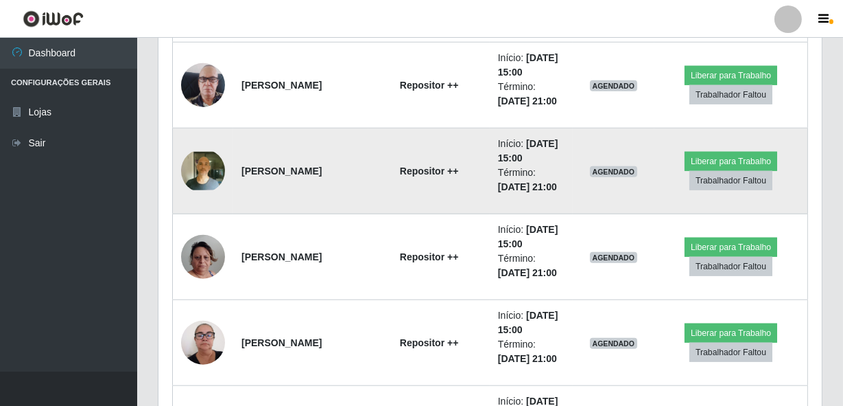
click at [214, 163] on img at bounding box center [203, 171] width 44 height 38
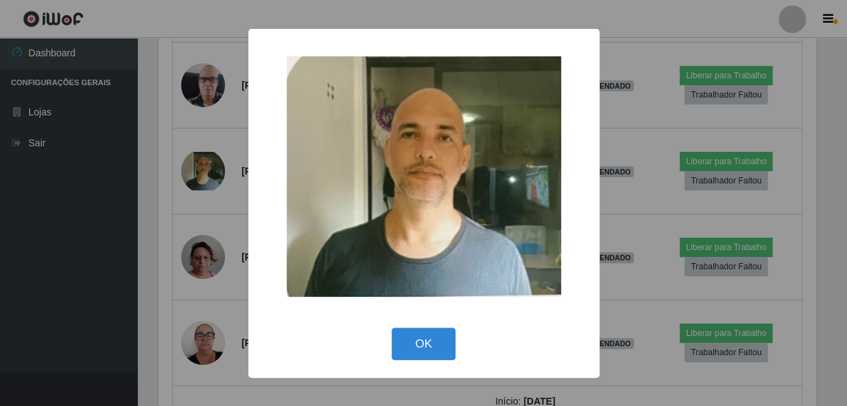
click at [154, 149] on div "× OK Cancel" at bounding box center [423, 203] width 847 height 406
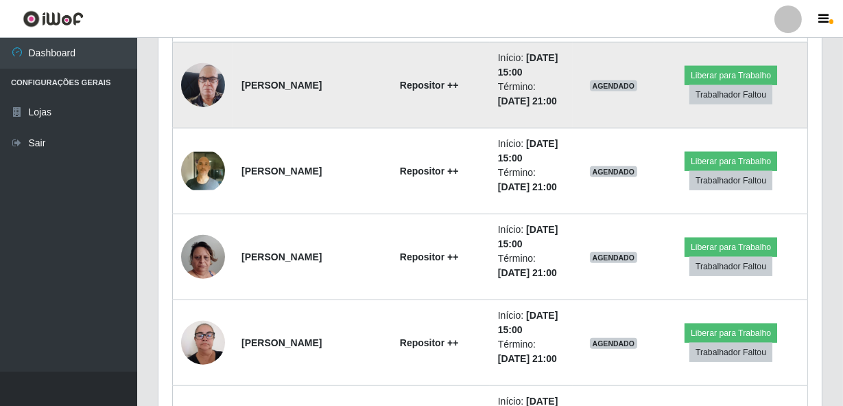
click at [215, 75] on img at bounding box center [203, 85] width 44 height 78
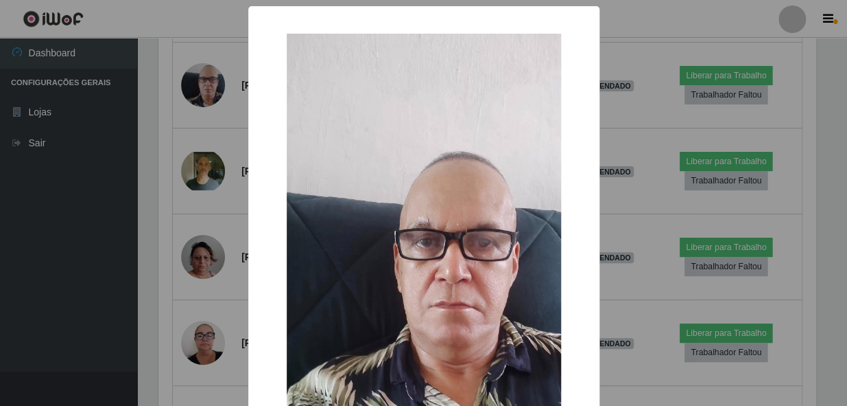
click at [95, 172] on div "× OK Cancel" at bounding box center [423, 203] width 847 height 406
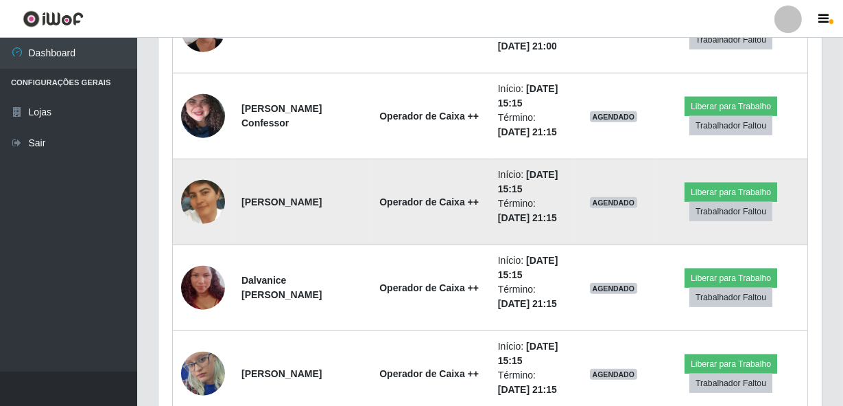
click at [190, 200] on img at bounding box center [203, 202] width 44 height 78
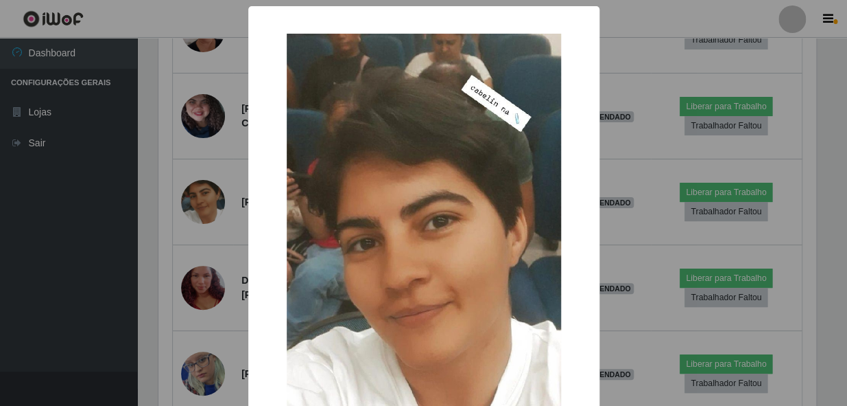
click at [188, 200] on div "× OK Cancel" at bounding box center [423, 203] width 847 height 406
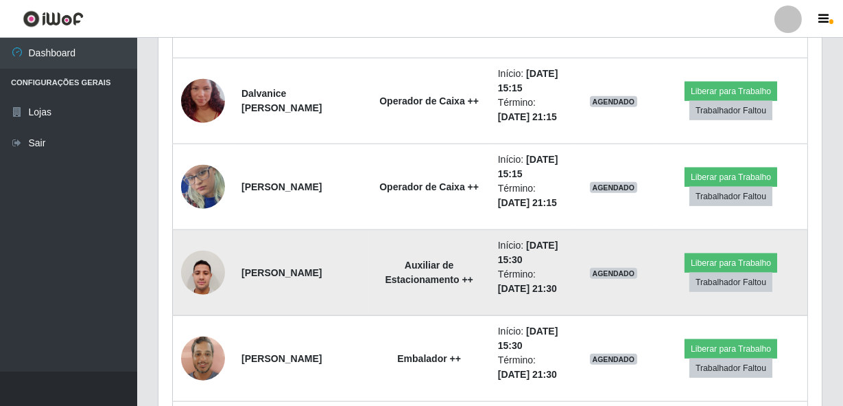
click at [197, 275] on img at bounding box center [203, 272] width 44 height 58
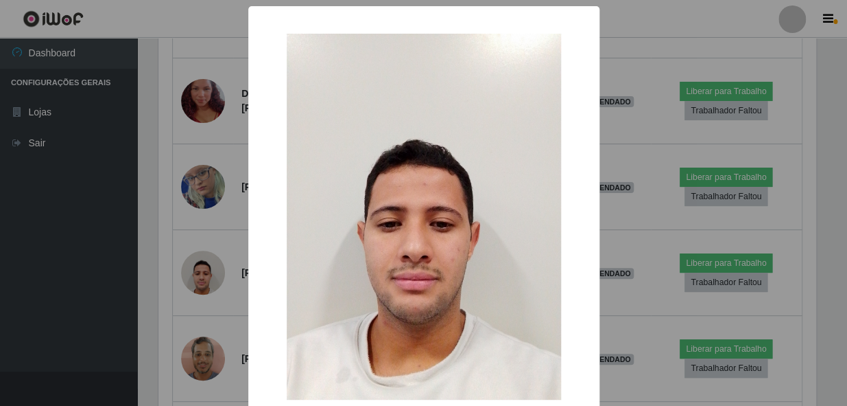
click at [124, 272] on div "× OK Cancel" at bounding box center [423, 203] width 847 height 406
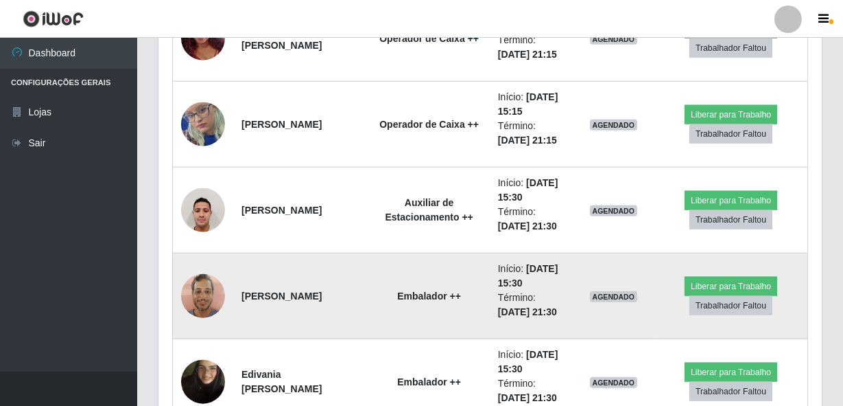
click at [235, 289] on td "[PERSON_NAME]" at bounding box center [300, 296] width 135 height 86
click at [224, 290] on img at bounding box center [203, 295] width 44 height 58
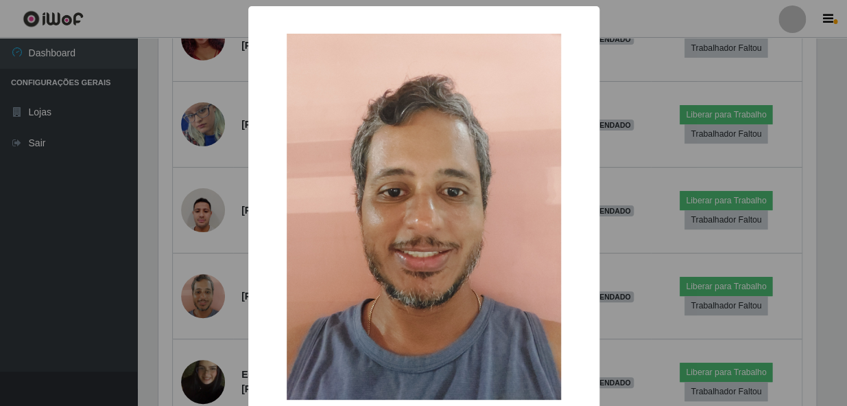
click at [164, 281] on div "× OK Cancel" at bounding box center [423, 203] width 847 height 406
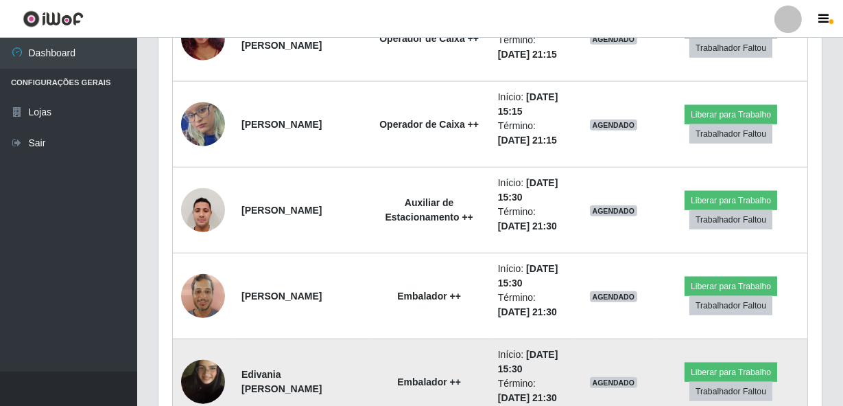
click at [206, 371] on img at bounding box center [203, 381] width 44 height 78
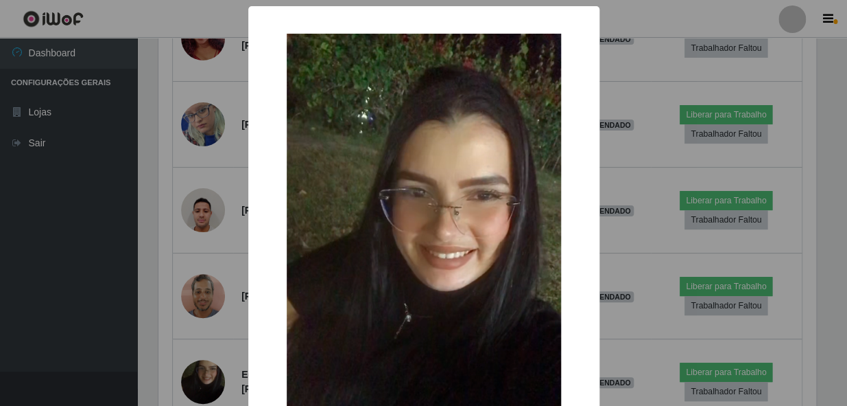
click at [198, 212] on div "× OK Cancel" at bounding box center [423, 203] width 847 height 406
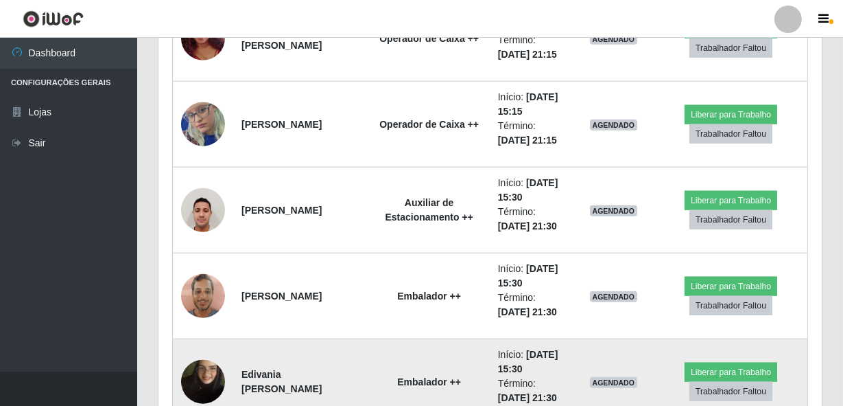
click at [218, 364] on img at bounding box center [203, 381] width 44 height 78
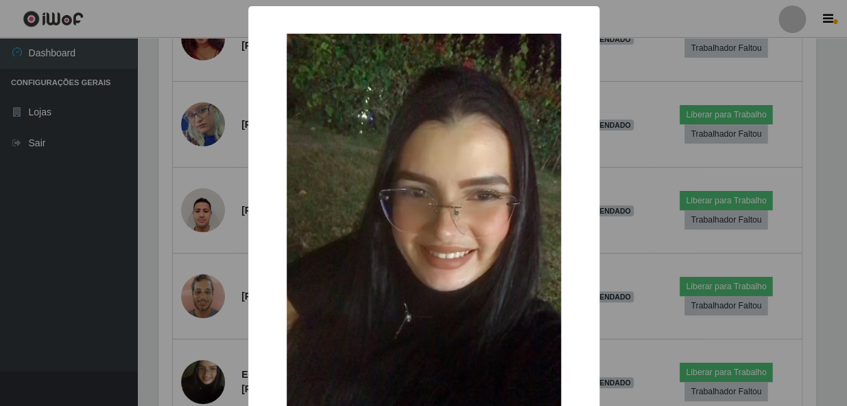
click at [185, 276] on div "× OK Cancel" at bounding box center [423, 203] width 847 height 406
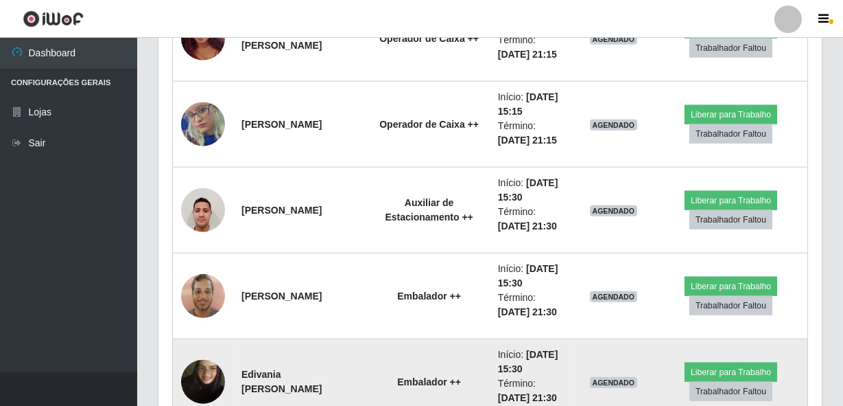
click at [213, 381] on img at bounding box center [203, 381] width 44 height 78
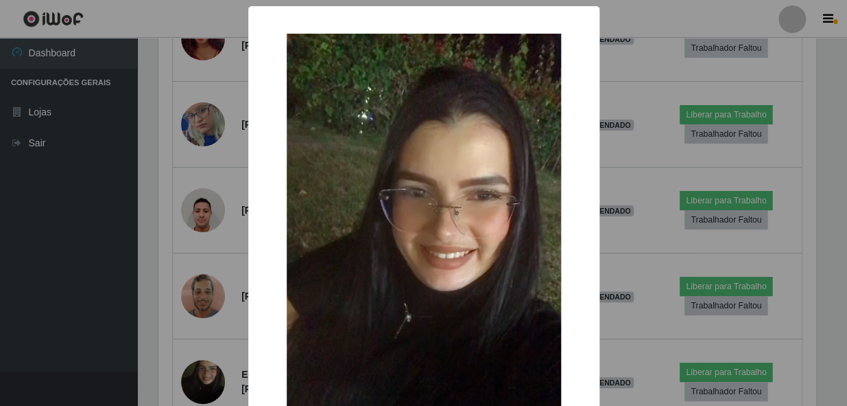
click at [192, 304] on div "× OK Cancel" at bounding box center [423, 203] width 847 height 406
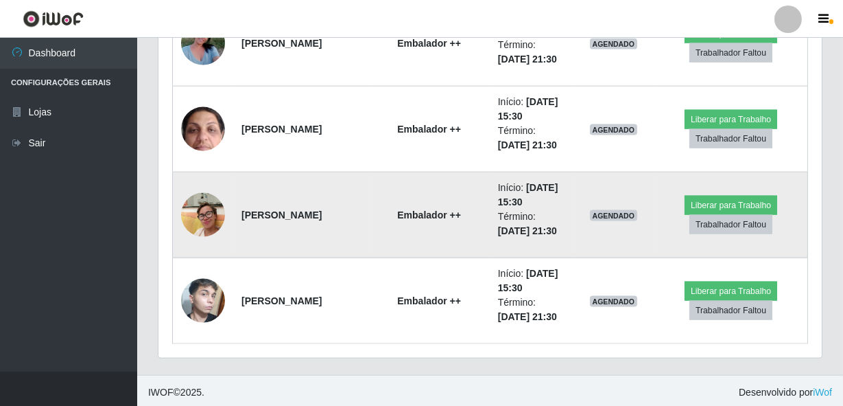
click at [202, 209] on img at bounding box center [203, 214] width 44 height 58
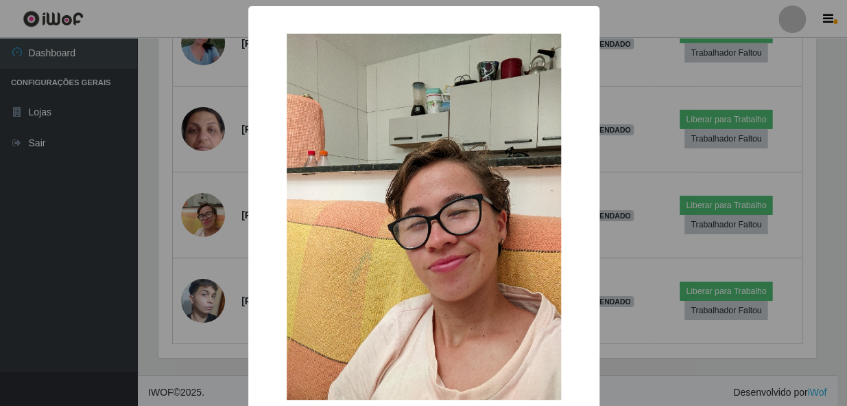
click at [211, 157] on div "× OK Cancel" at bounding box center [423, 203] width 847 height 406
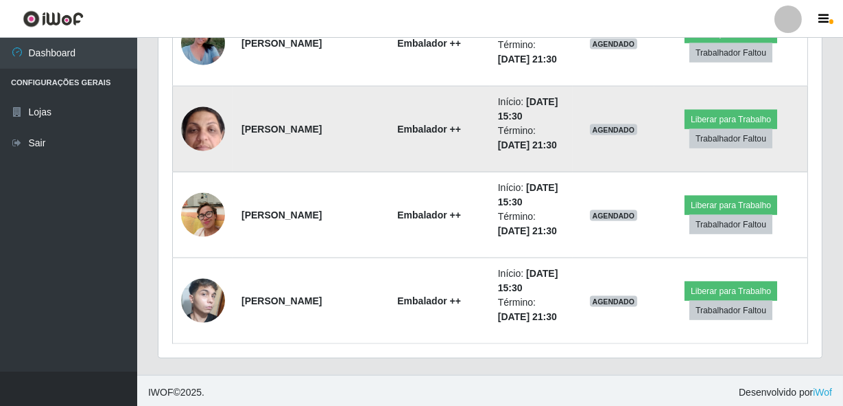
click at [206, 138] on img at bounding box center [203, 128] width 44 height 97
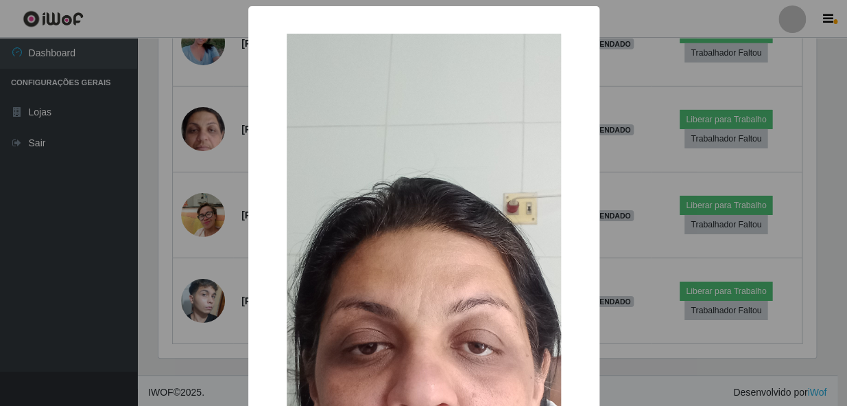
click at [139, 218] on div "× OK Cancel" at bounding box center [423, 203] width 847 height 406
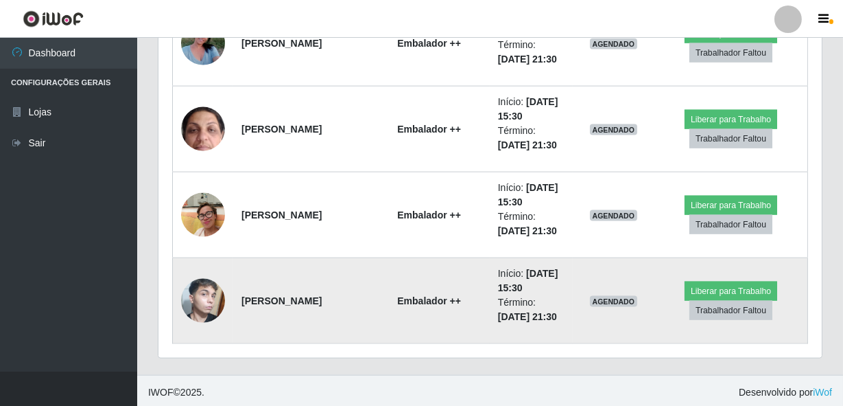
click at [209, 307] on img at bounding box center [203, 300] width 44 height 73
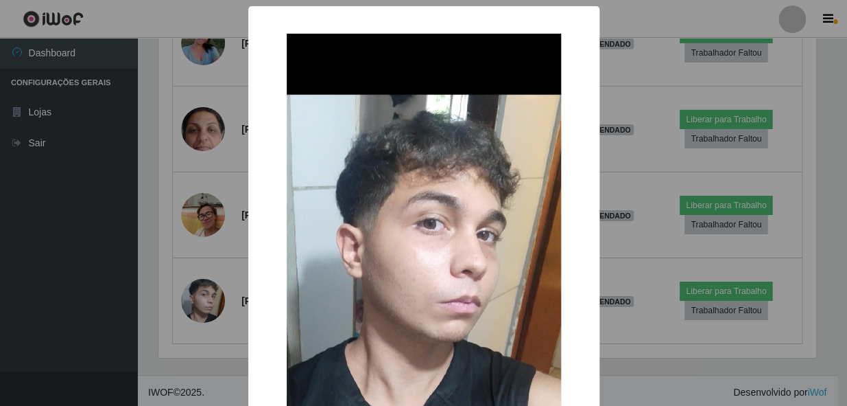
click at [189, 250] on div "× OK Cancel" at bounding box center [423, 203] width 847 height 406
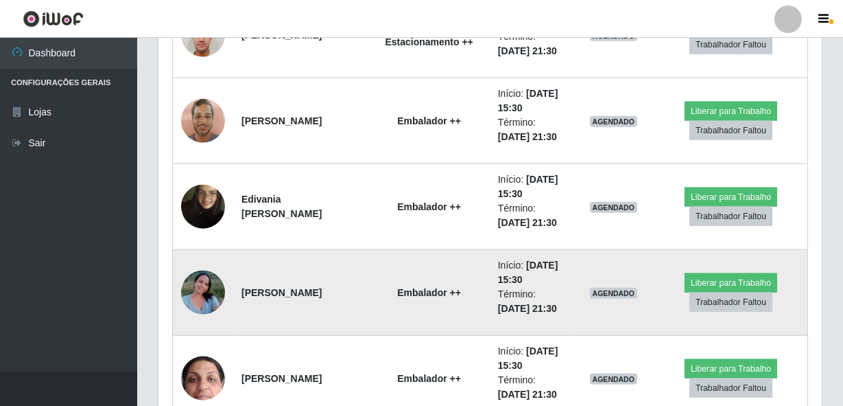
click at [215, 285] on img at bounding box center [203, 292] width 44 height 58
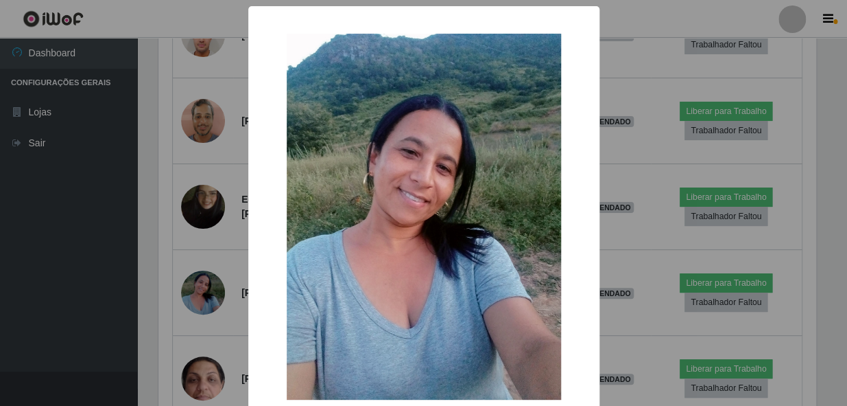
drag, startPoint x: 103, startPoint y: 211, endPoint x: 112, endPoint y: 205, distance: 10.5
click at [103, 209] on div "× OK Cancel" at bounding box center [423, 203] width 847 height 406
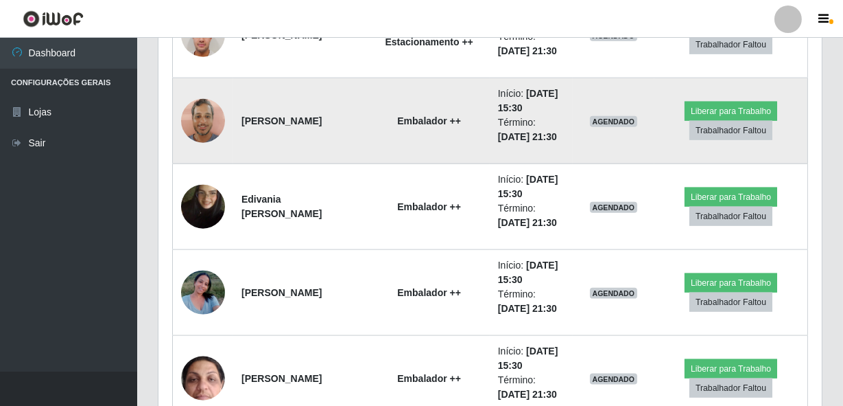
click at [198, 121] on img at bounding box center [203, 120] width 44 height 58
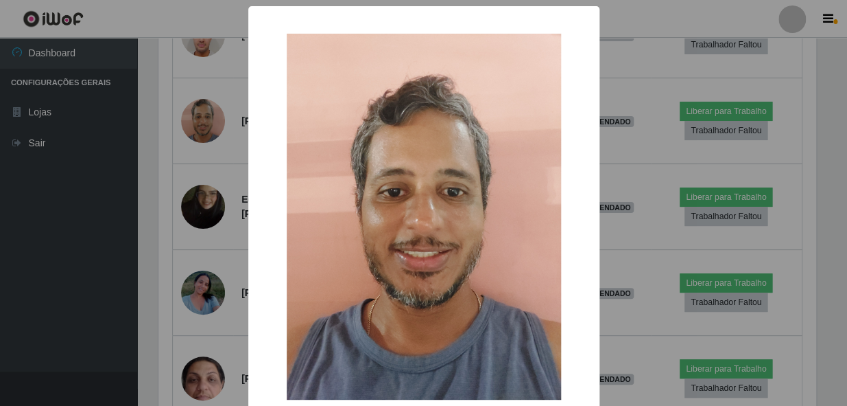
click at [110, 201] on div "× OK Cancel" at bounding box center [423, 203] width 847 height 406
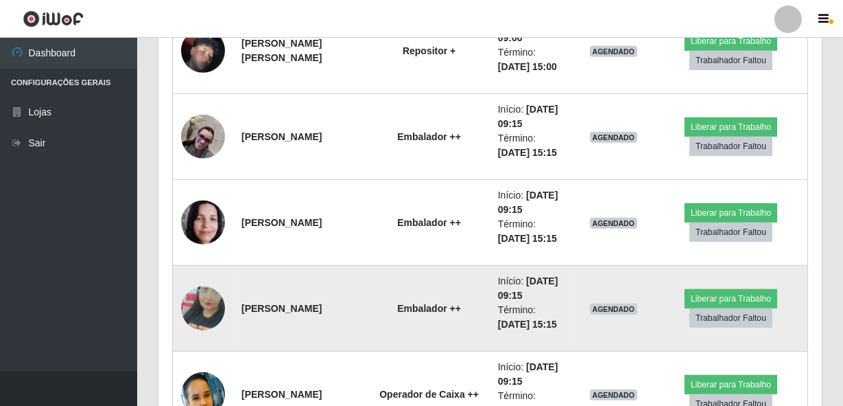
click at [196, 296] on img at bounding box center [203, 308] width 44 height 78
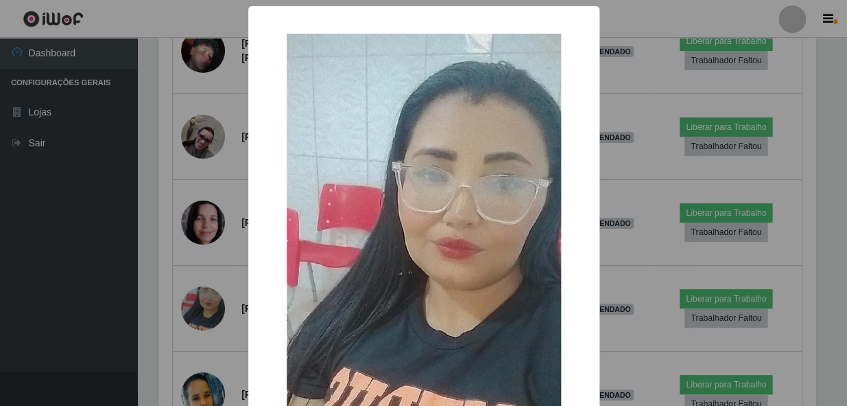
click at [134, 274] on div "× OK Cancel" at bounding box center [423, 203] width 847 height 406
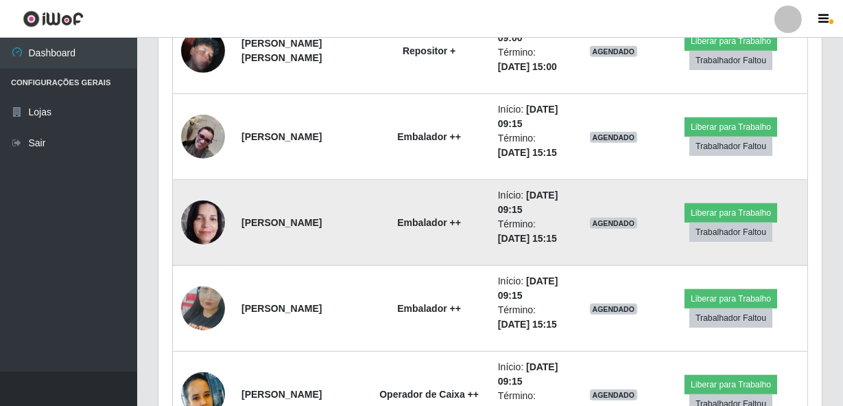
click at [198, 215] on img at bounding box center [203, 222] width 44 height 58
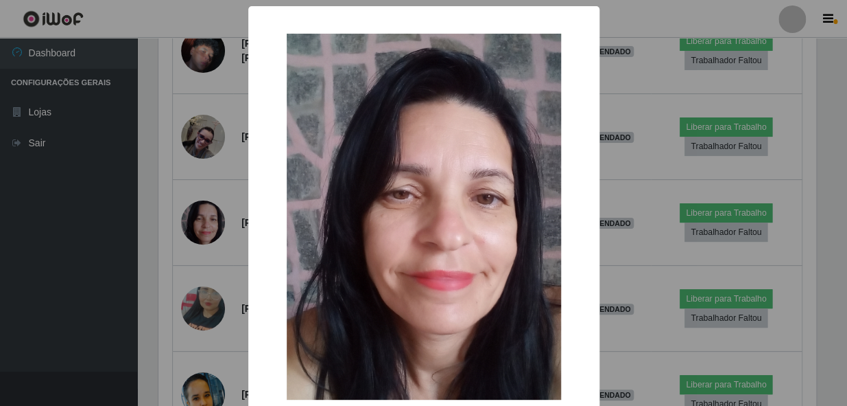
click at [161, 171] on div "× OK Cancel" at bounding box center [423, 203] width 847 height 406
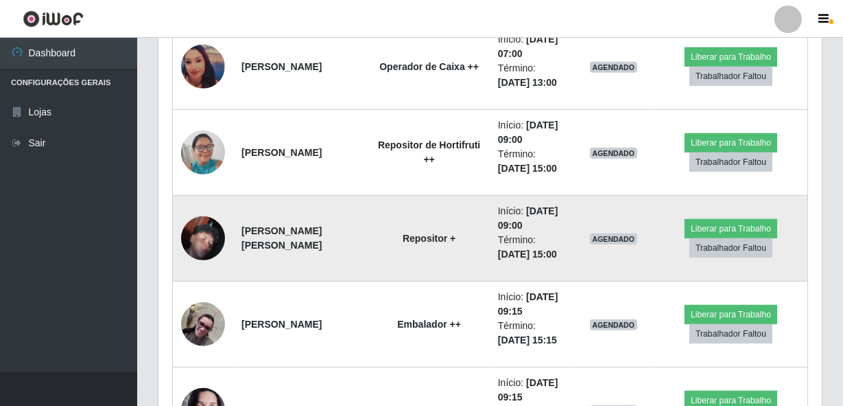
click at [191, 228] on img at bounding box center [203, 238] width 44 height 78
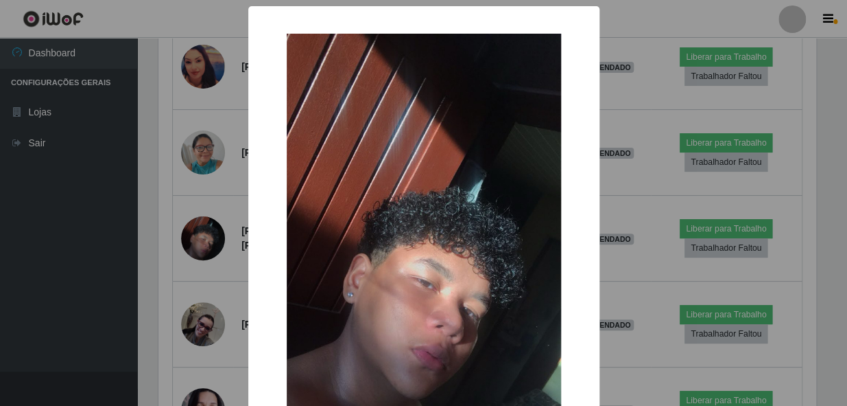
click at [169, 188] on div "× OK Cancel" at bounding box center [423, 203] width 847 height 406
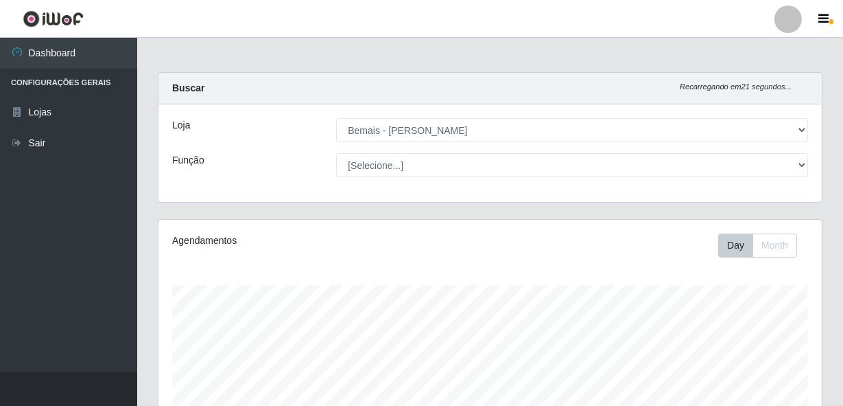
scroll to position [249, 0]
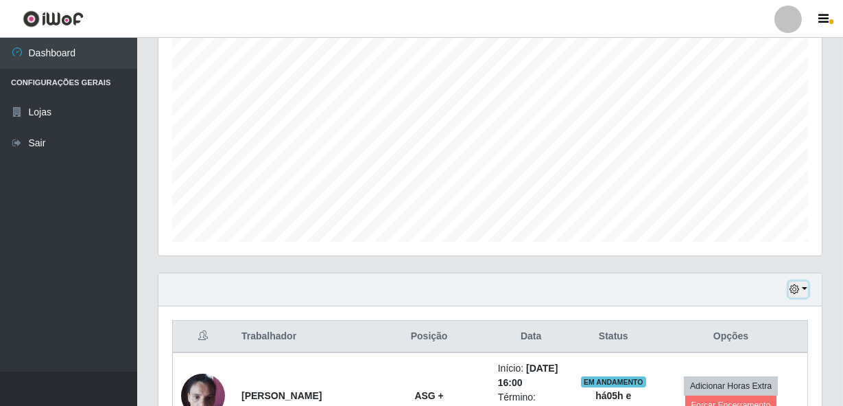
click at [796, 281] on button "button" at bounding box center [798, 289] width 19 height 16
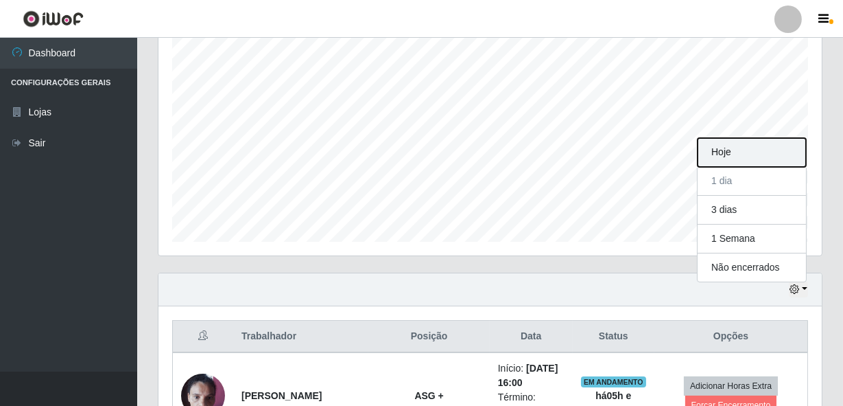
click at [727, 139] on button "Hoje" at bounding box center [752, 152] width 108 height 29
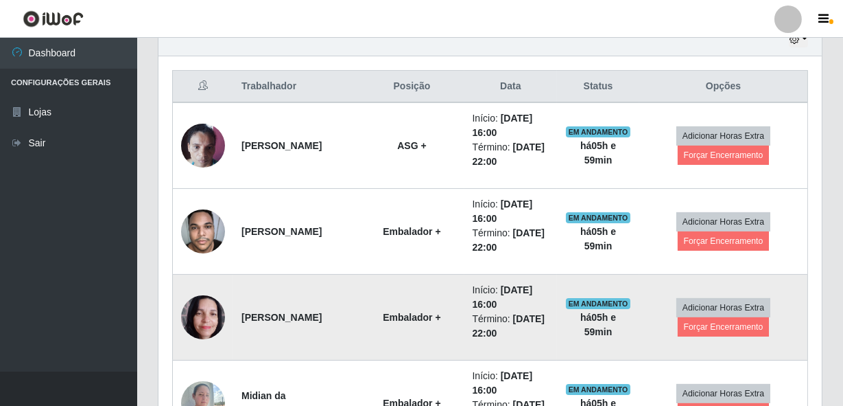
scroll to position [561, 0]
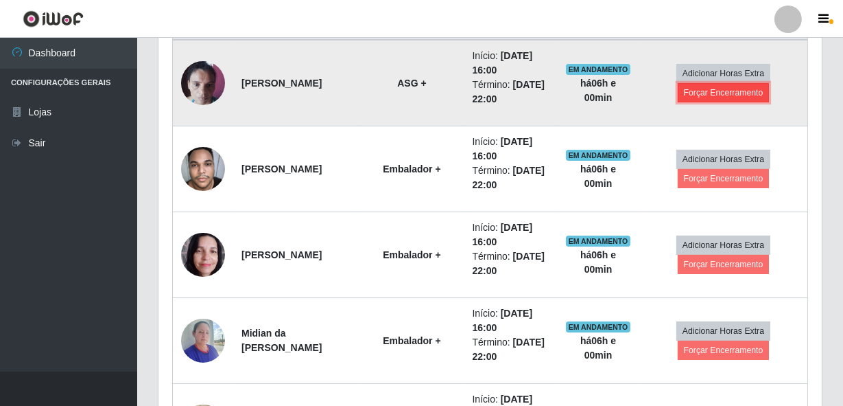
click at [725, 90] on button "Forçar Encerramento" at bounding box center [724, 92] width 92 height 19
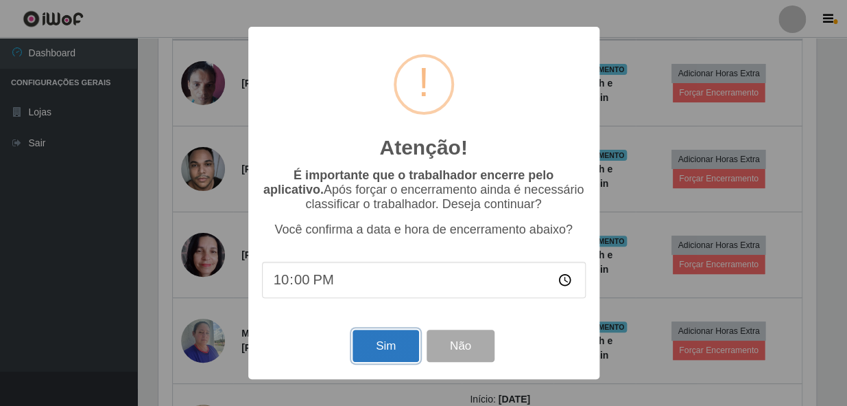
click at [373, 344] on button "Sim" at bounding box center [386, 345] width 67 height 32
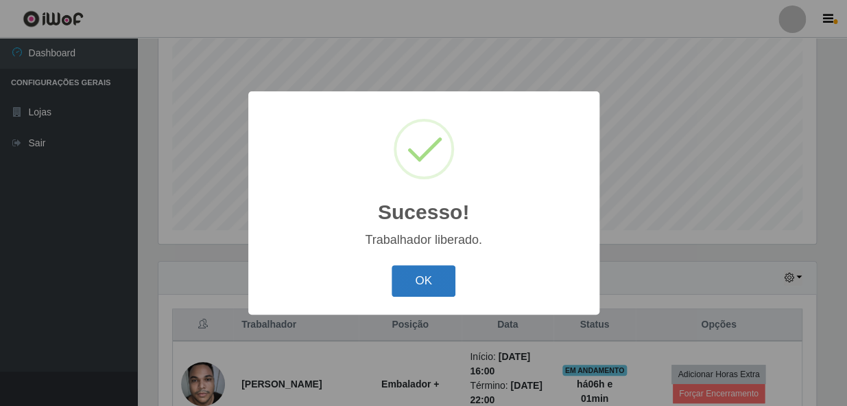
click at [438, 281] on button "OK" at bounding box center [424, 281] width 64 height 32
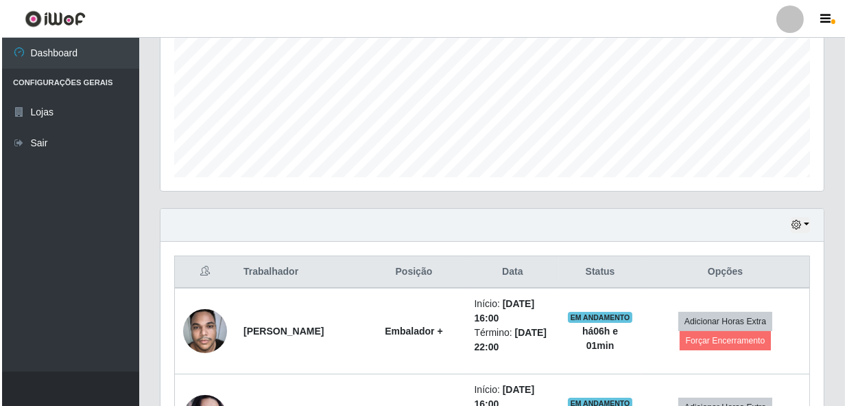
scroll to position [385, 0]
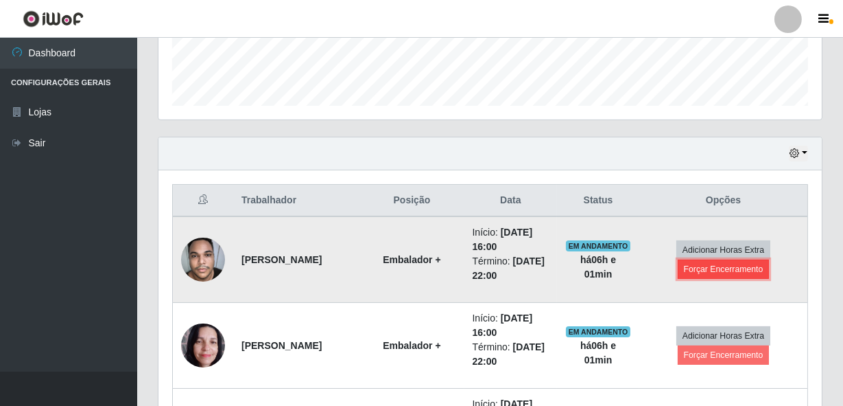
click at [706, 261] on button "Forçar Encerramento" at bounding box center [724, 268] width 92 height 19
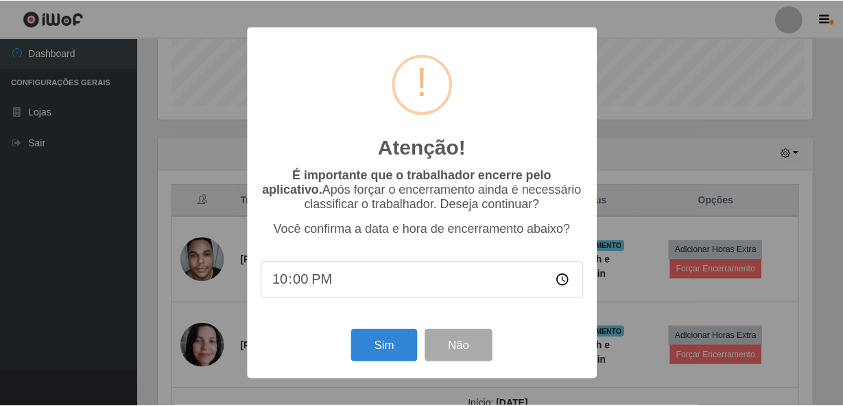
scroll to position [285, 657]
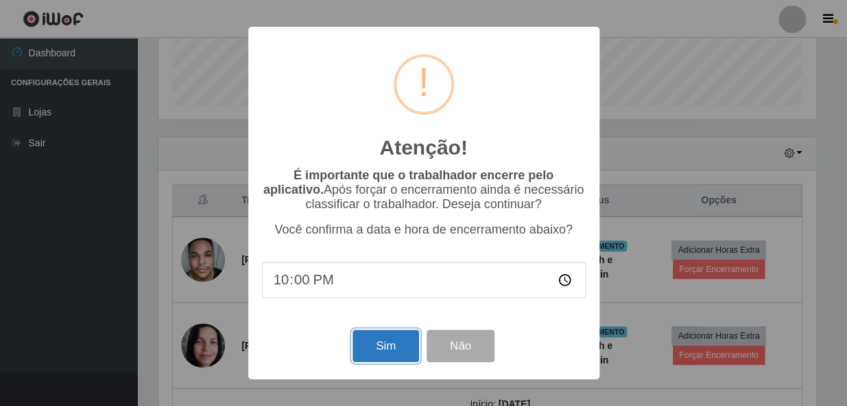
click at [377, 362] on button "Sim" at bounding box center [386, 345] width 67 height 32
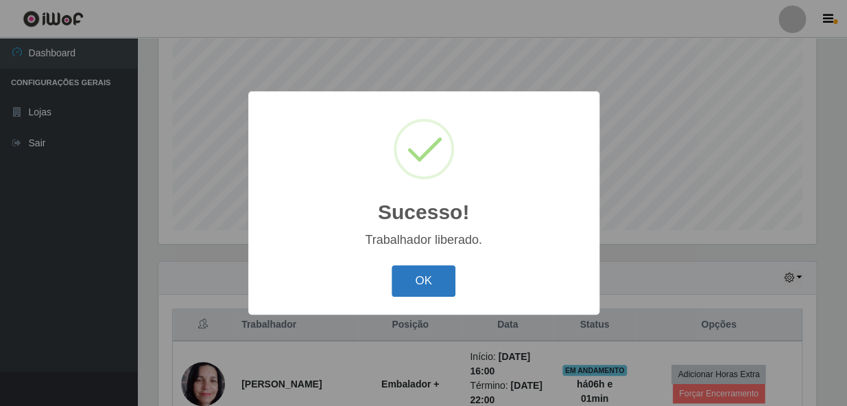
click at [439, 275] on button "OK" at bounding box center [424, 281] width 64 height 32
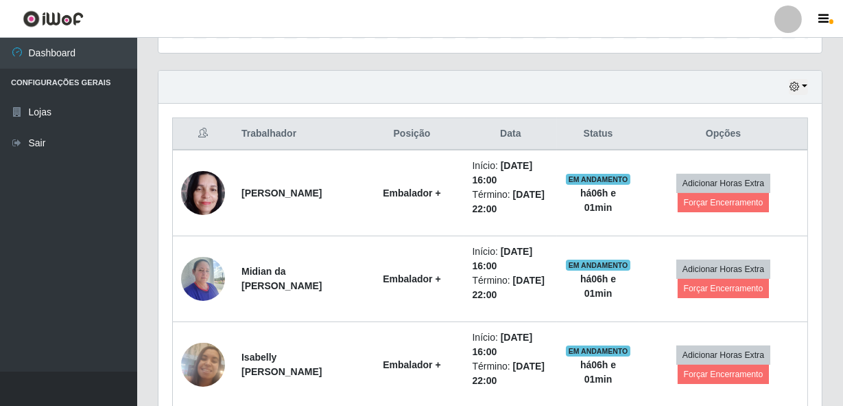
scroll to position [447, 0]
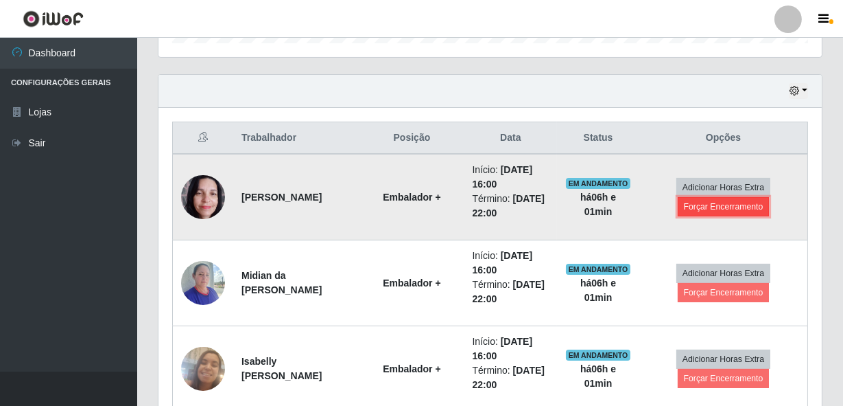
click at [705, 206] on button "Forçar Encerramento" at bounding box center [724, 206] width 92 height 19
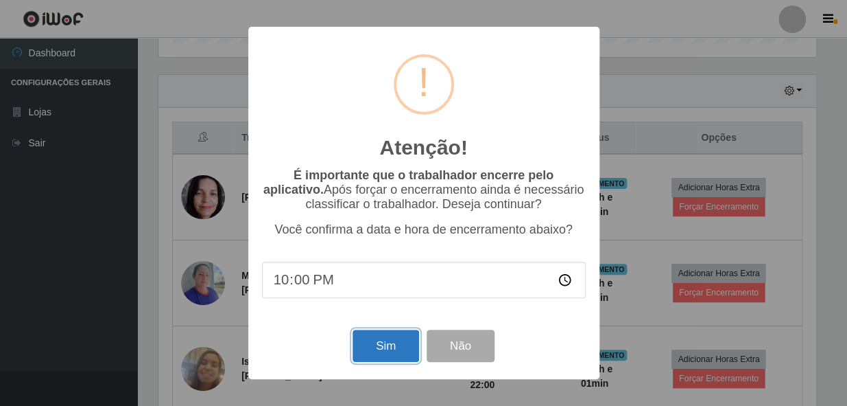
click at [384, 350] on button "Sim" at bounding box center [386, 345] width 67 height 32
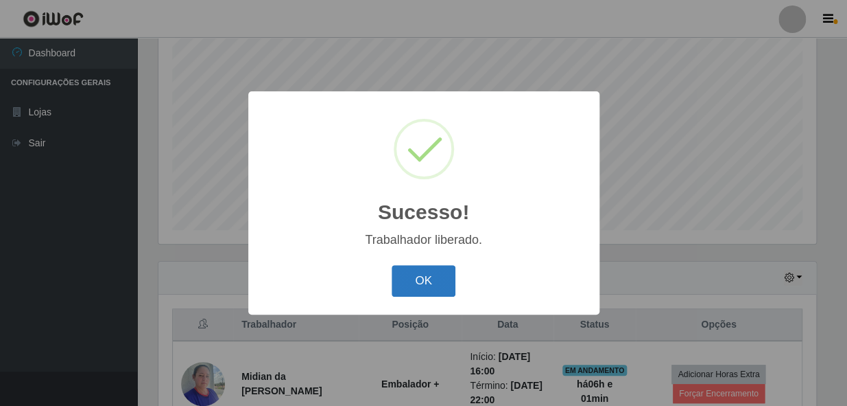
click at [432, 274] on button "OK" at bounding box center [424, 281] width 64 height 32
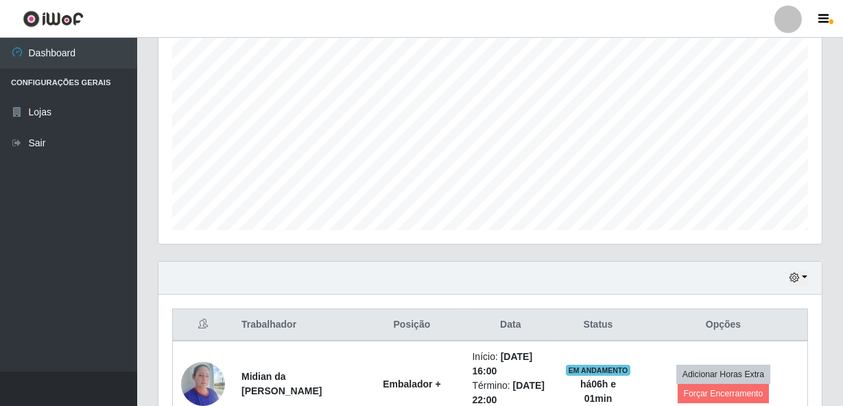
scroll to position [447, 0]
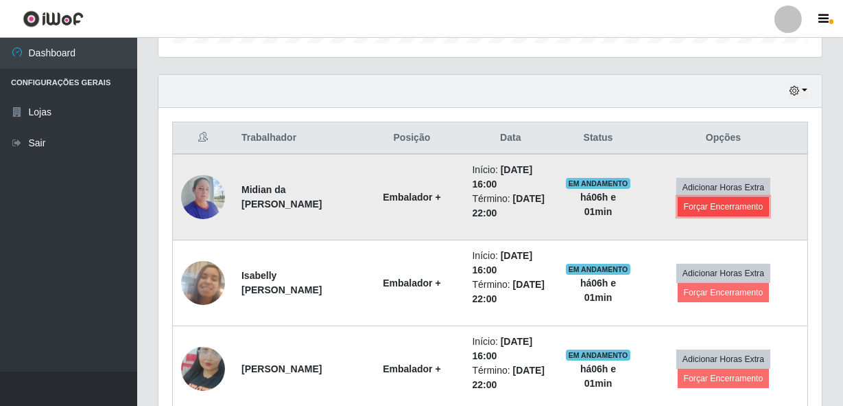
click at [707, 210] on button "Forçar Encerramento" at bounding box center [724, 206] width 92 height 19
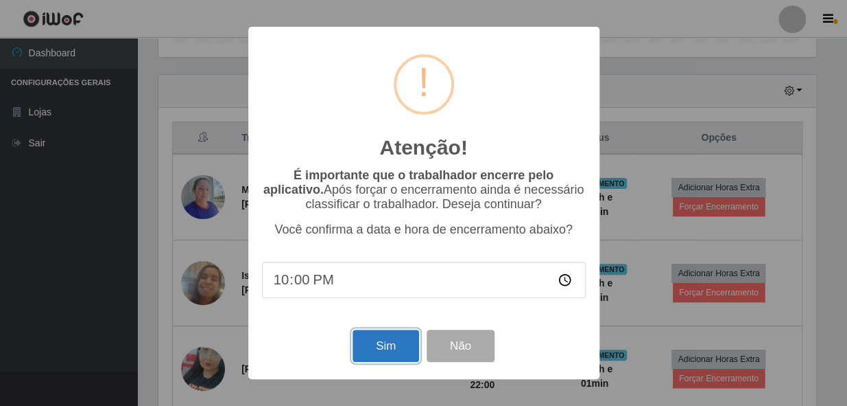
click at [397, 340] on button "Sim" at bounding box center [386, 345] width 67 height 32
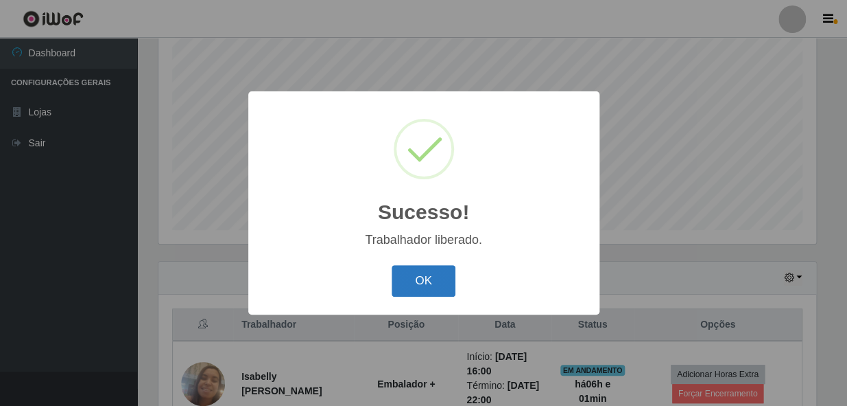
click at [426, 283] on button "OK" at bounding box center [424, 281] width 64 height 32
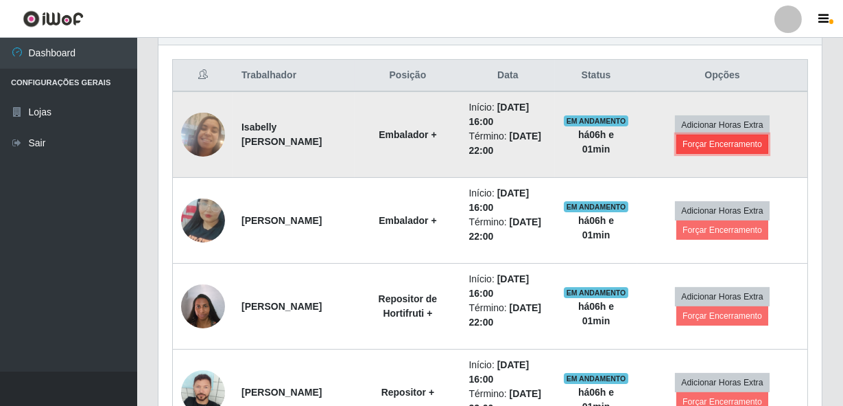
click at [738, 139] on button "Forçar Encerramento" at bounding box center [723, 143] width 92 height 19
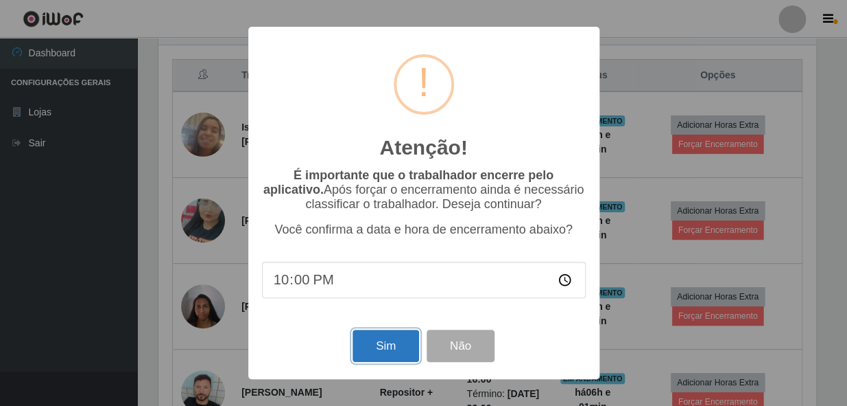
click at [364, 350] on button "Sim" at bounding box center [386, 345] width 67 height 32
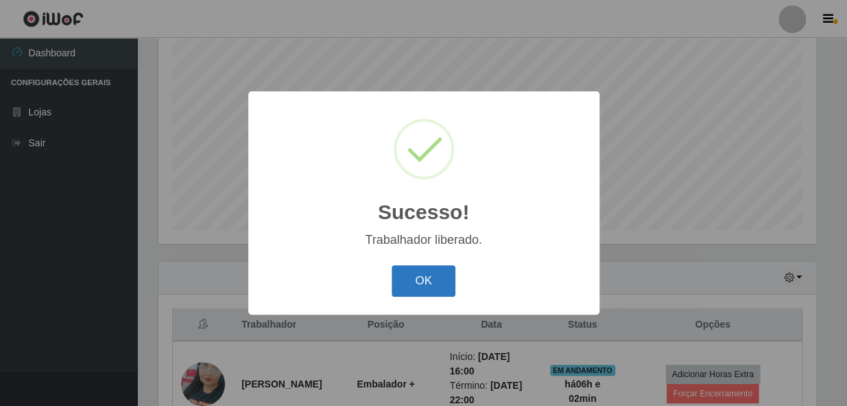
click at [408, 276] on button "OK" at bounding box center [424, 281] width 64 height 32
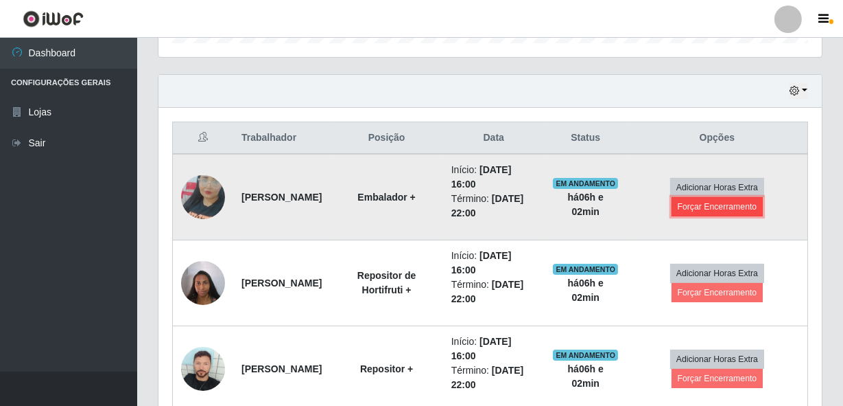
click at [717, 209] on button "Forçar Encerramento" at bounding box center [718, 206] width 92 height 19
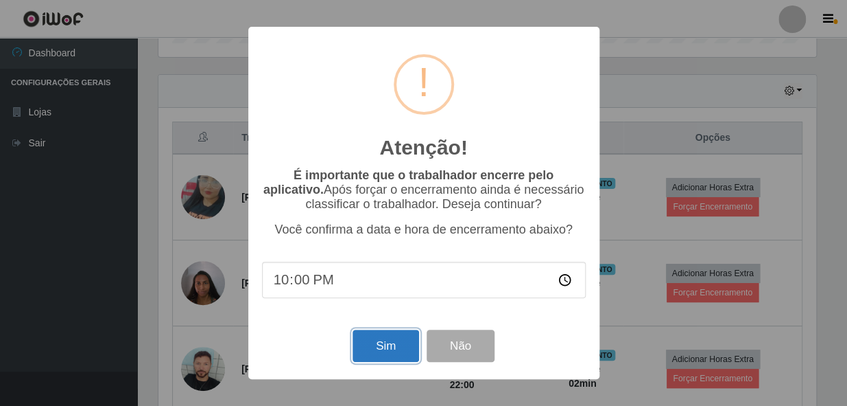
click at [366, 355] on button "Sim" at bounding box center [386, 345] width 67 height 32
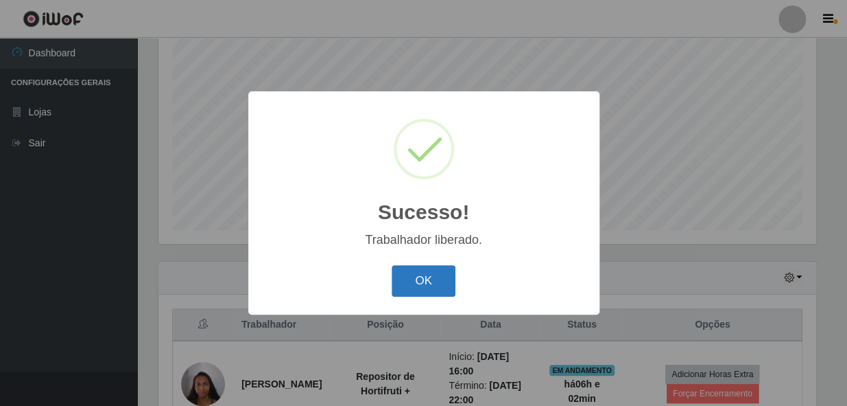
click at [412, 286] on button "OK" at bounding box center [424, 281] width 64 height 32
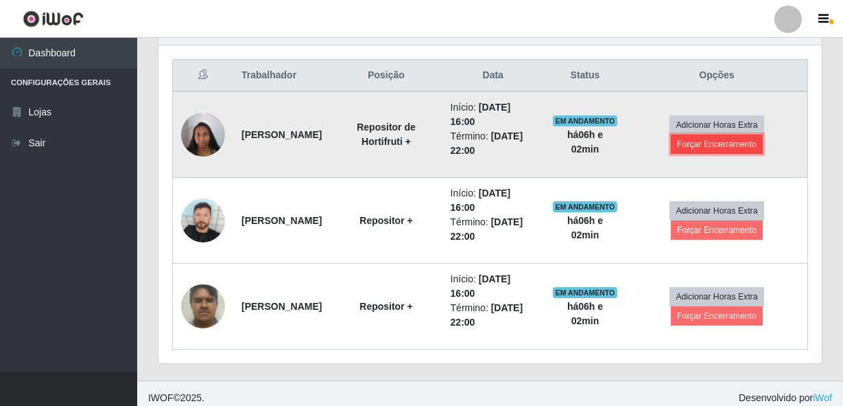
click at [699, 141] on button "Forçar Encerramento" at bounding box center [717, 143] width 92 height 19
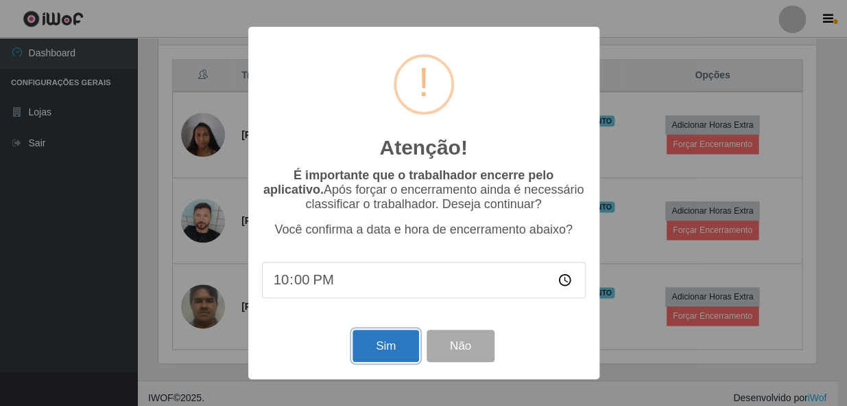
click at [381, 352] on button "Sim" at bounding box center [386, 345] width 67 height 32
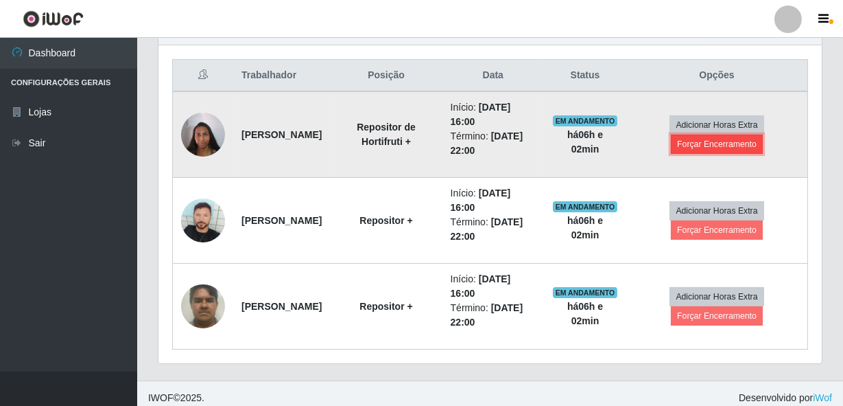
click at [697, 150] on button "Forçar Encerramento" at bounding box center [717, 143] width 92 height 19
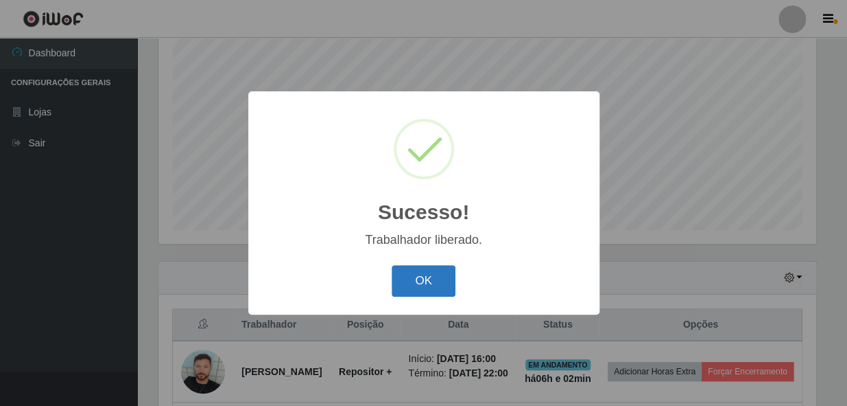
click at [426, 285] on button "OK" at bounding box center [424, 281] width 64 height 32
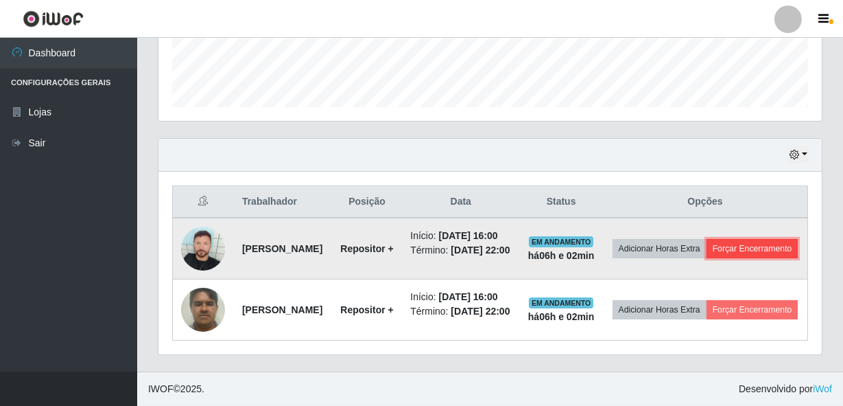
click at [707, 239] on button "Forçar Encerramento" at bounding box center [753, 248] width 92 height 19
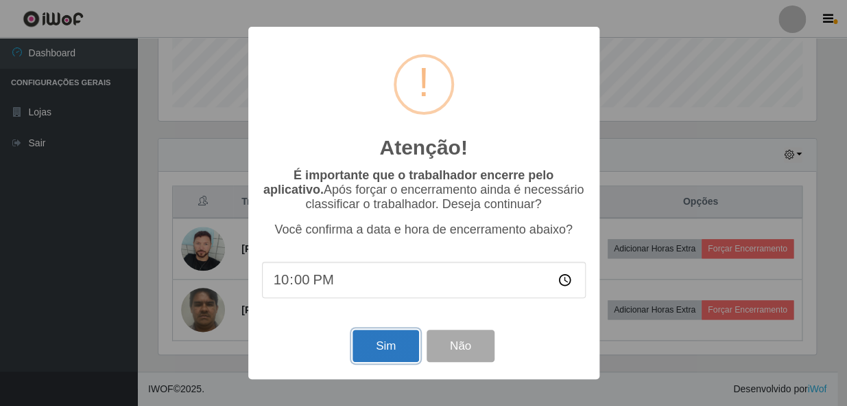
click at [366, 336] on button "Sim" at bounding box center [386, 345] width 67 height 32
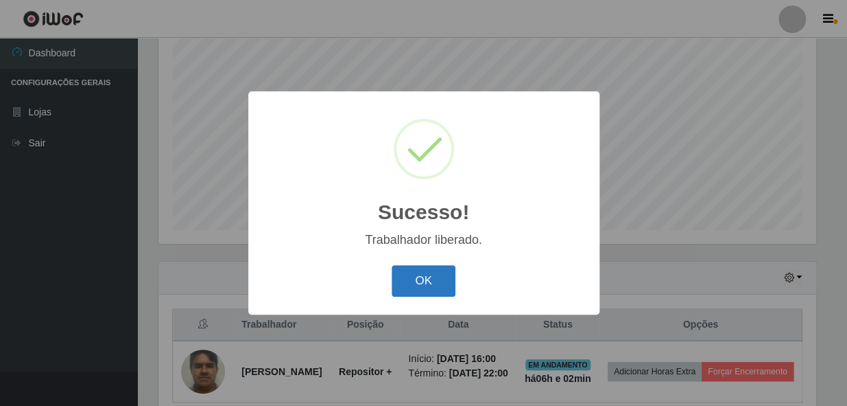
click at [448, 289] on button "OK" at bounding box center [424, 281] width 64 height 32
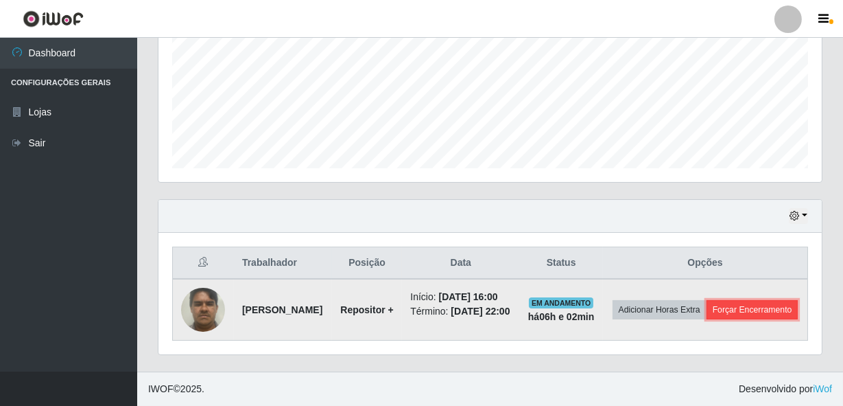
click at [707, 304] on button "Forçar Encerramento" at bounding box center [753, 309] width 92 height 19
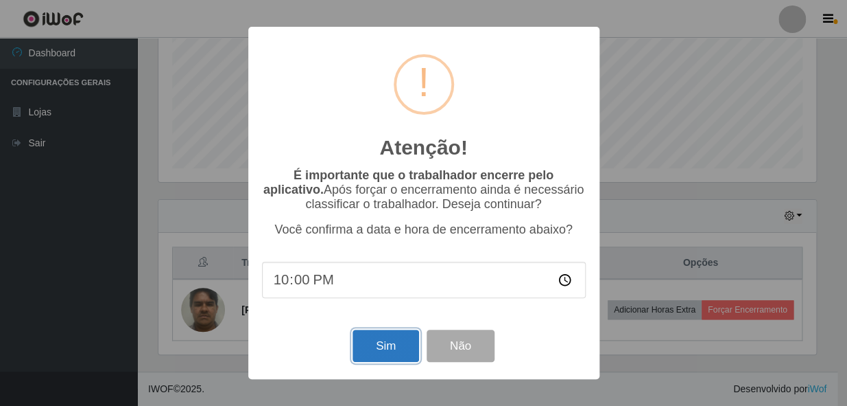
click at [384, 342] on button "Sim" at bounding box center [386, 345] width 67 height 32
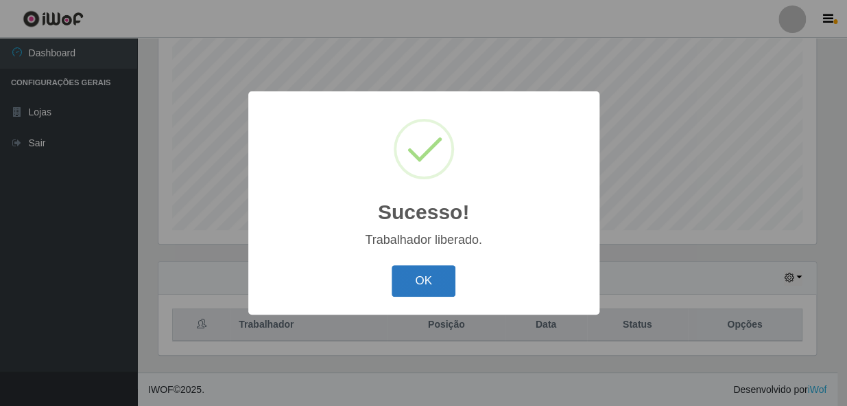
click at [435, 285] on button "OK" at bounding box center [424, 281] width 64 height 32
